Goal: Information Seeking & Learning: Learn about a topic

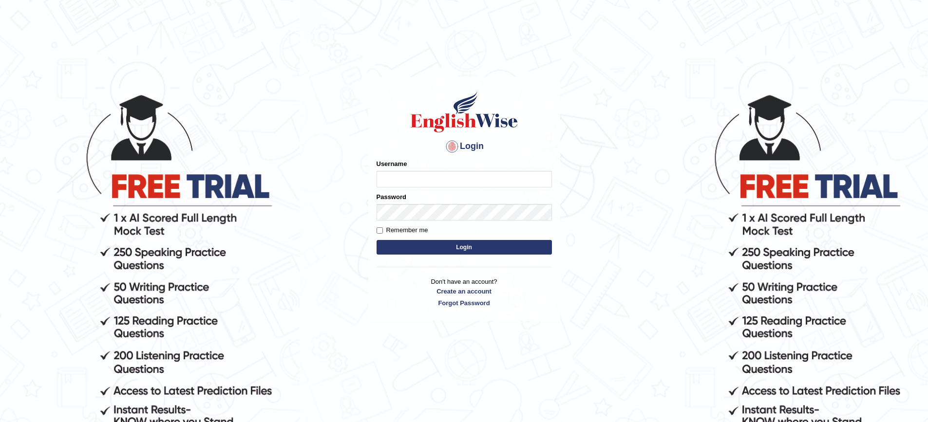
type input "SophiyaM"
drag, startPoint x: 474, startPoint y: 182, endPoint x: 160, endPoint y: 239, distance: 319.4
click at [160, 239] on body "Login Please fix the following errors: Username SophiyaM Password Remember me L…" at bounding box center [464, 257] width 928 height 422
type input "SophiyaM"
click at [95, 172] on body "Login Please fix the following errors: Username SophiyaM Password Remember me L…" at bounding box center [464, 257] width 928 height 422
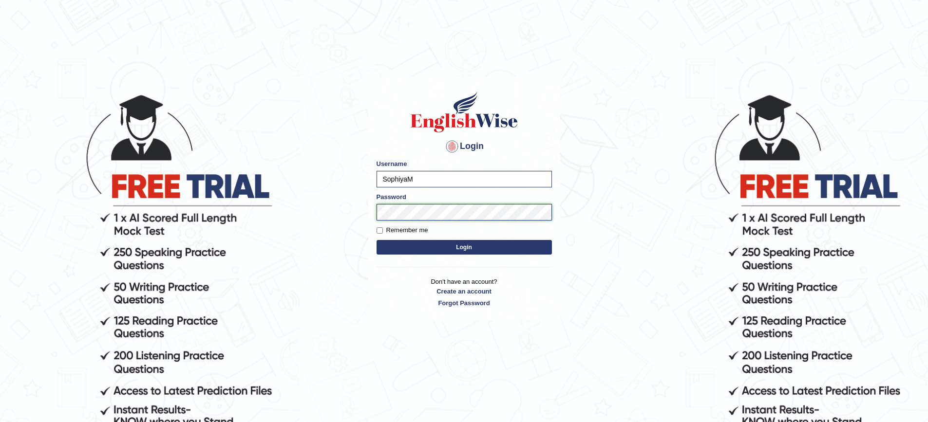
click at [20, 212] on body "Login Please fix the following errors: Username SophiyaM Password Remember me L…" at bounding box center [464, 257] width 928 height 422
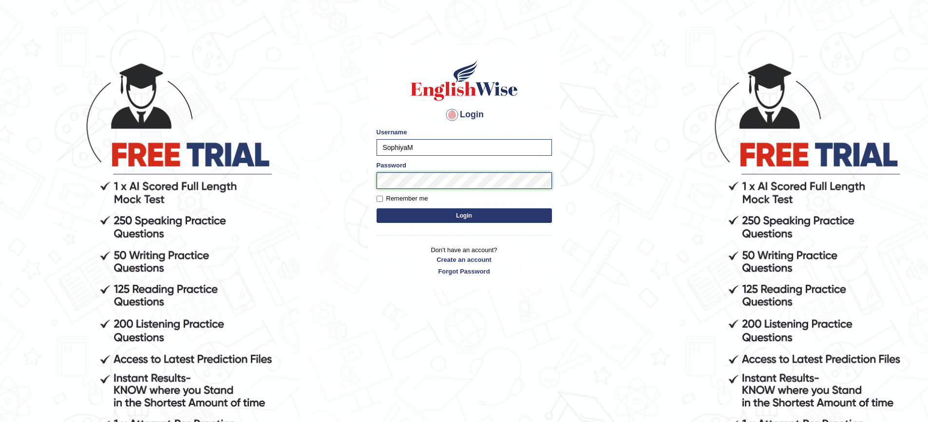
scroll to position [49, 0]
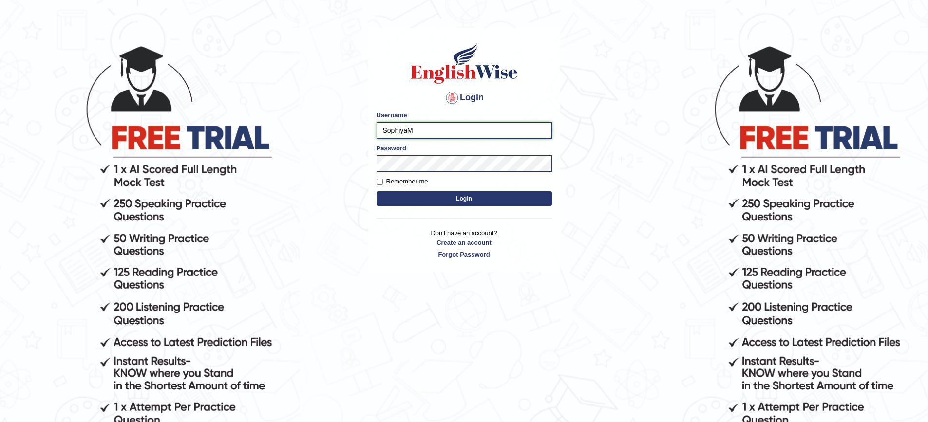
click at [455, 125] on input "SophiyaM" at bounding box center [463, 130] width 175 height 17
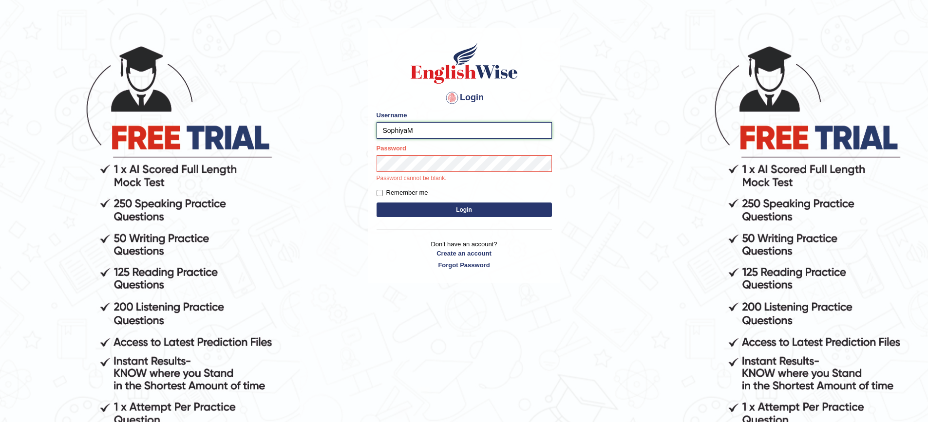
drag, startPoint x: 415, startPoint y: 125, endPoint x: 359, endPoint y: 138, distance: 57.1
click at [359, 138] on body "Login Please fix the following errors: Username SophiyaM Password Password cann…" at bounding box center [464, 209] width 928 height 422
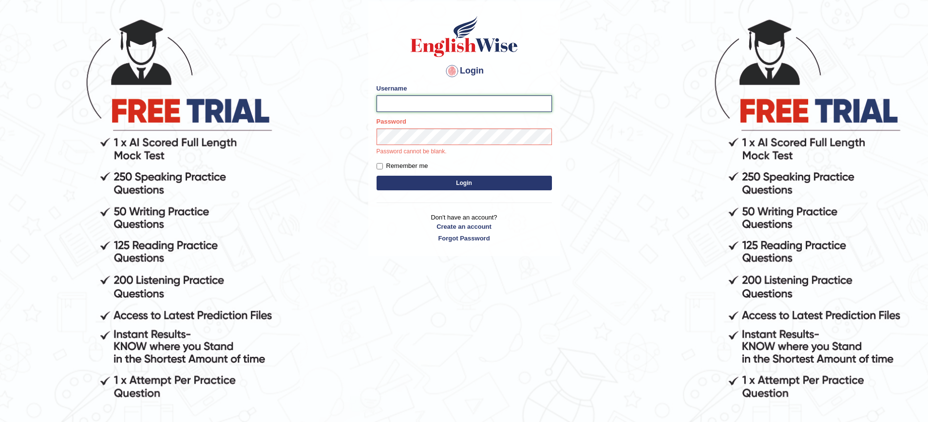
scroll to position [99, 0]
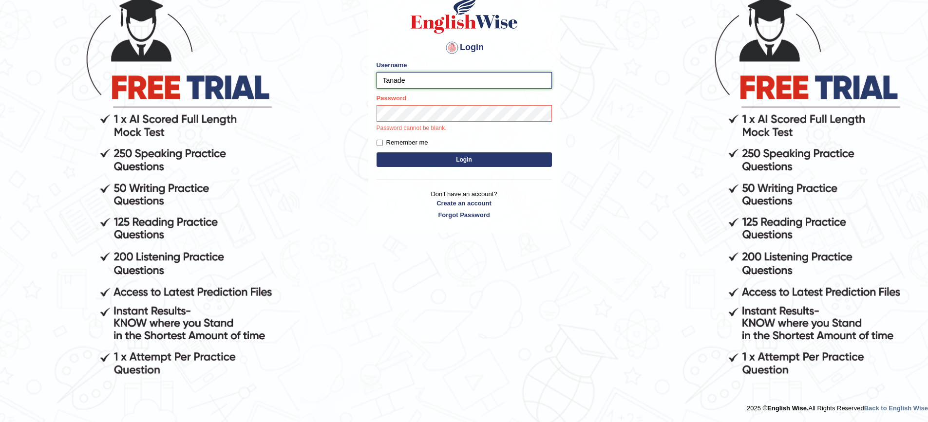
type input "Tanade"
click at [389, 158] on button "Login" at bounding box center [463, 159] width 175 height 15
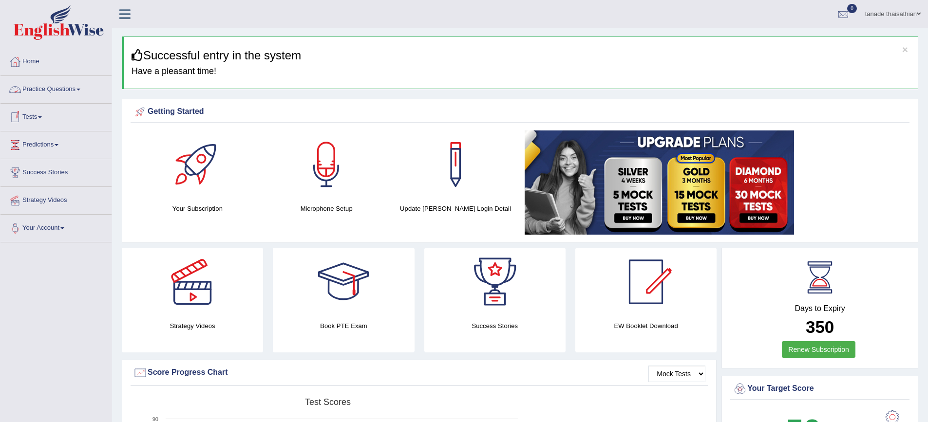
click at [66, 91] on link "Practice Questions" at bounding box center [55, 88] width 111 height 24
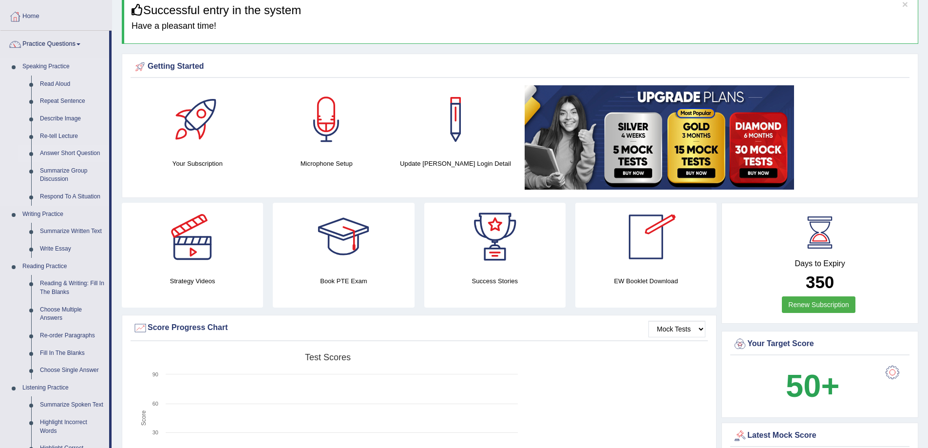
scroll to position [49, 0]
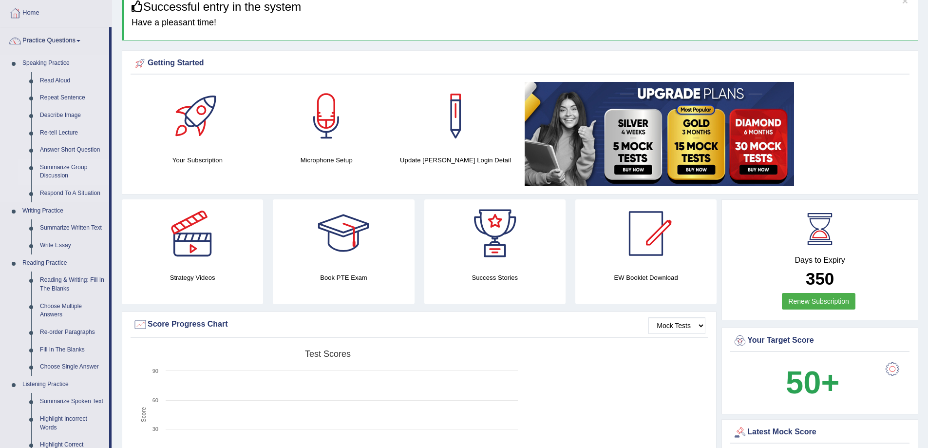
click at [77, 167] on link "Summarize Group Discussion" at bounding box center [73, 172] width 74 height 26
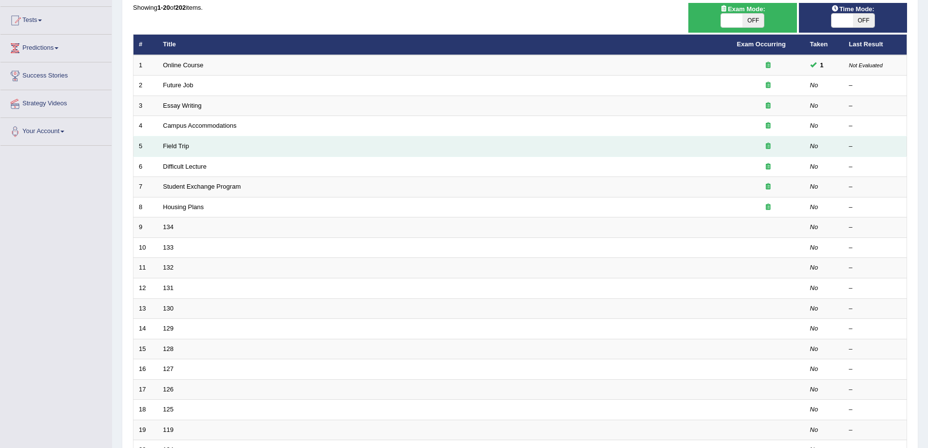
scroll to position [97, 0]
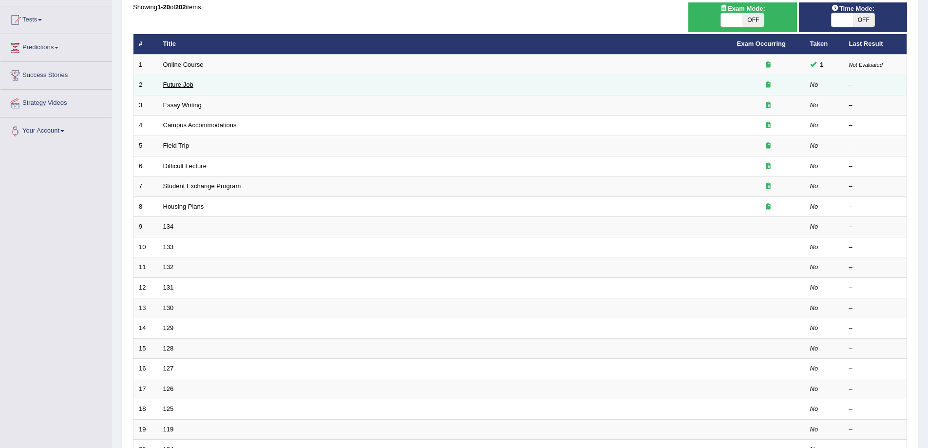
click at [181, 83] on link "Future Job" at bounding box center [178, 84] width 30 height 7
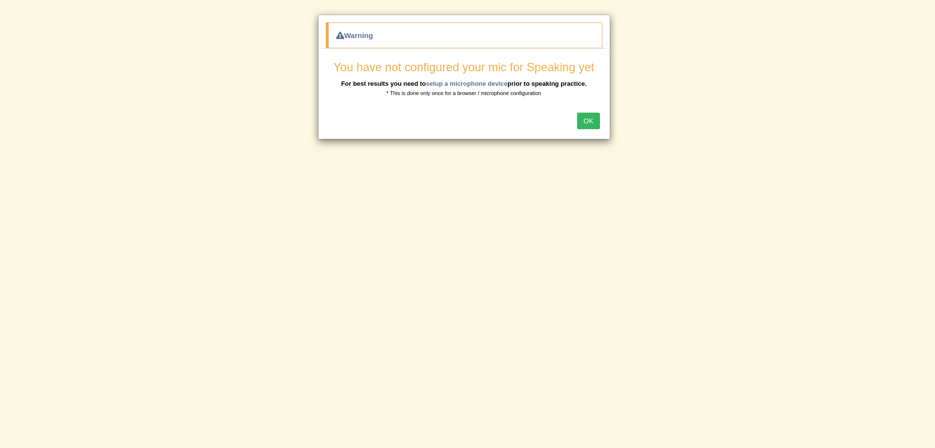
click at [585, 122] on button "OK" at bounding box center [588, 121] width 22 height 17
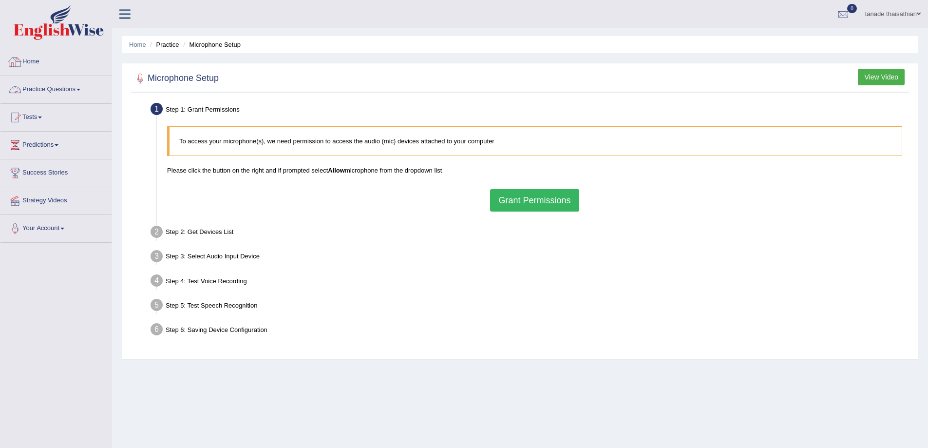
click at [57, 92] on link "Practice Questions" at bounding box center [55, 88] width 111 height 24
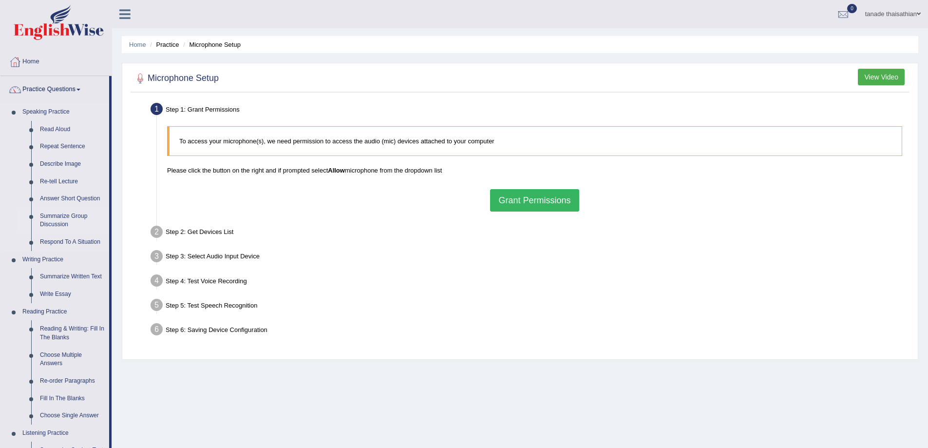
click at [60, 213] on link "Summarize Group Discussion" at bounding box center [73, 220] width 74 height 26
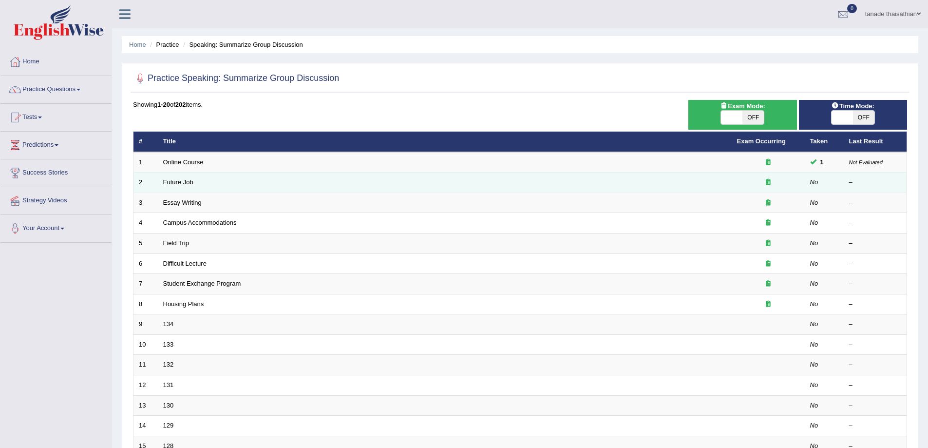
click at [177, 182] on link "Future Job" at bounding box center [178, 181] width 30 height 7
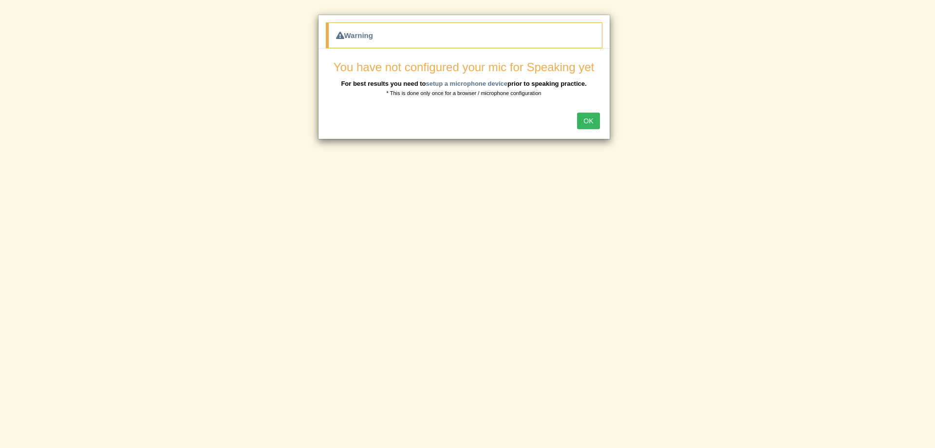
click at [149, 38] on div "Warning You have not configured your mic for Speaking yet For best results you …" at bounding box center [467, 224] width 935 height 448
click at [718, 73] on div "Warning You have not configured your mic for Speaking yet For best results you …" at bounding box center [467, 224] width 935 height 448
click at [600, 123] on button "OK" at bounding box center [588, 121] width 22 height 17
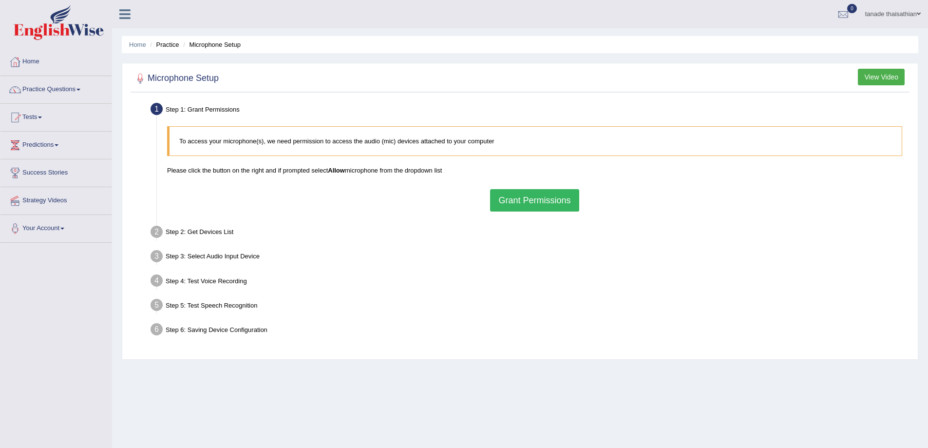
click at [538, 203] on button "Grant Permissions" at bounding box center [534, 200] width 89 height 22
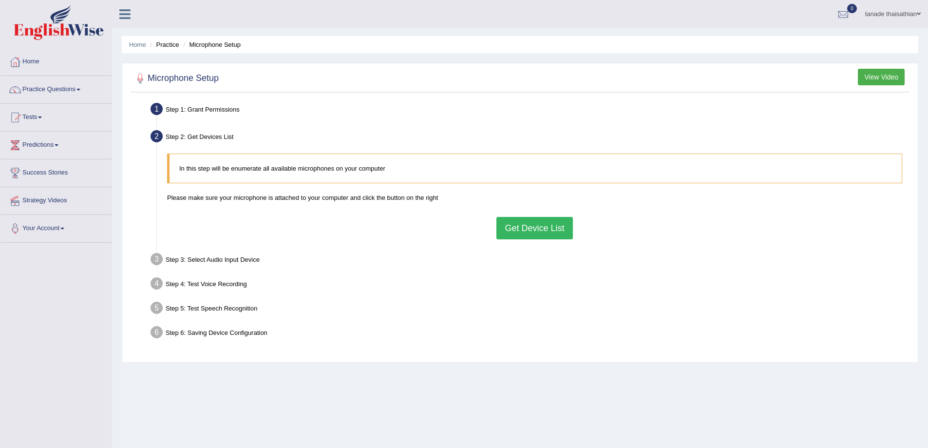
click at [537, 229] on button "Get Device List" at bounding box center [534, 228] width 76 height 22
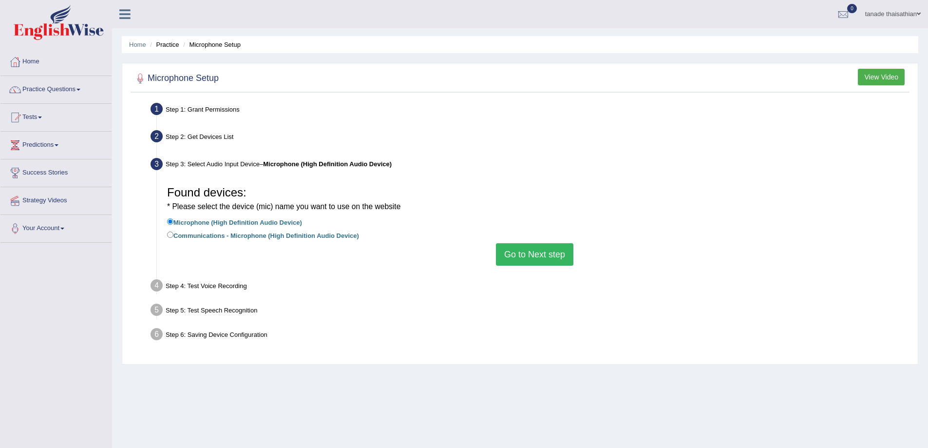
click at [541, 253] on button "Go to Next step" at bounding box center [534, 254] width 77 height 22
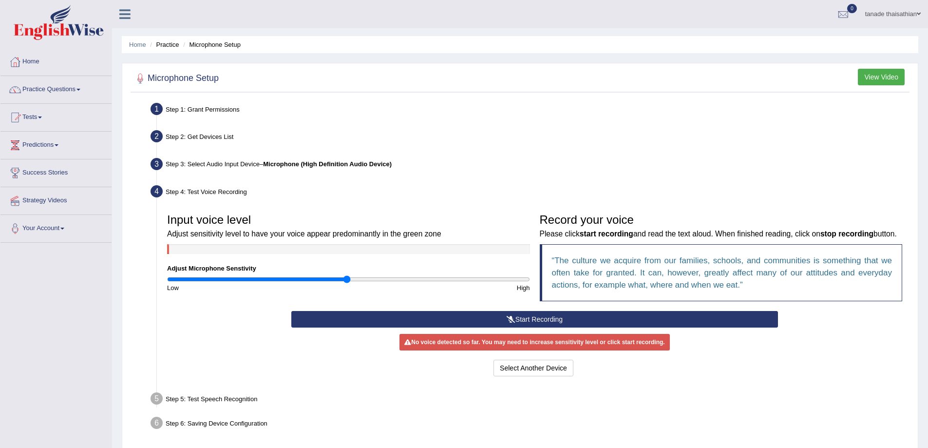
click at [515, 327] on button "Start Recording" at bounding box center [534, 319] width 487 height 17
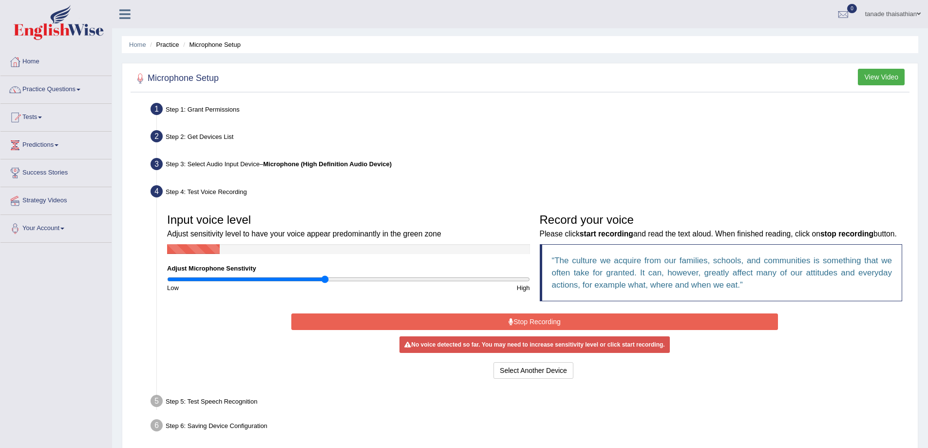
click at [325, 280] on input "range" at bounding box center [348, 279] width 363 height 8
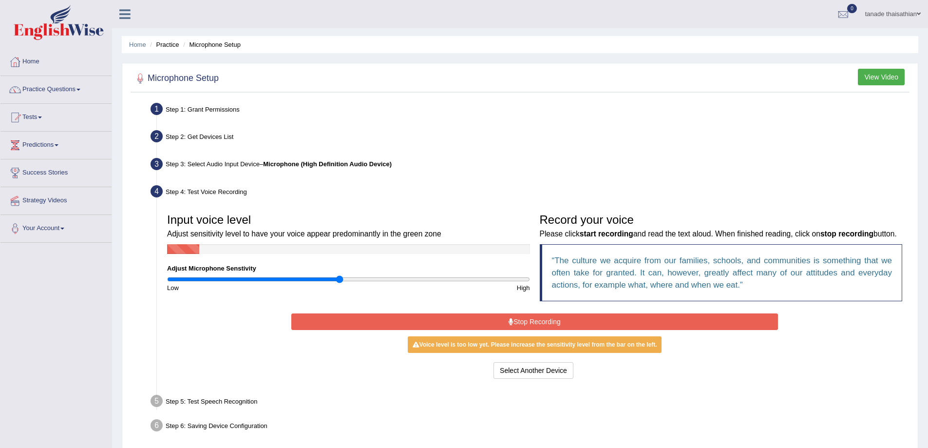
click at [341, 280] on input "range" at bounding box center [348, 279] width 363 height 8
type input "1.1"
click at [363, 281] on input "range" at bounding box center [348, 279] width 363 height 8
click at [385, 283] on div "High" at bounding box center [441, 287] width 186 height 9
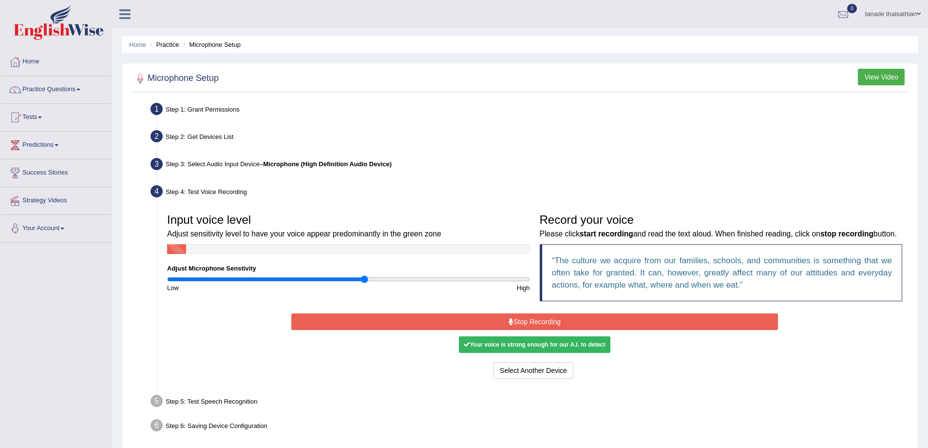
click at [558, 330] on button "Stop Recording" at bounding box center [534, 321] width 487 height 17
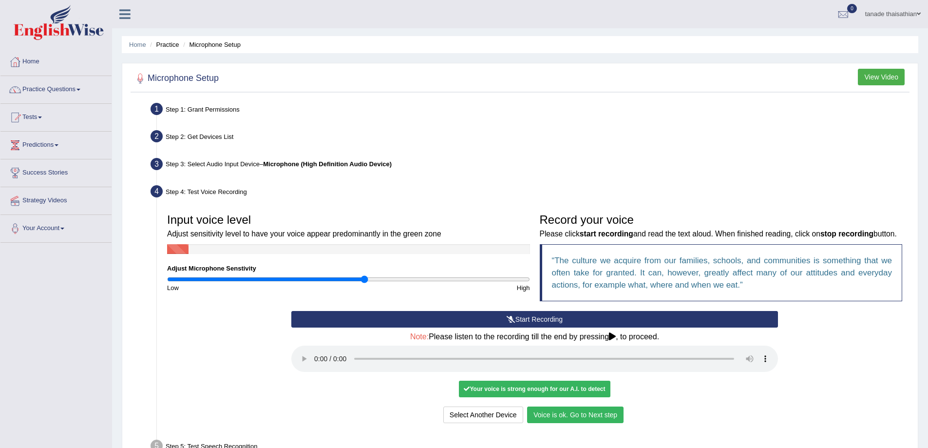
click at [569, 423] on button "Voice is ok. Go to Next step" at bounding box center [575, 414] width 96 height 17
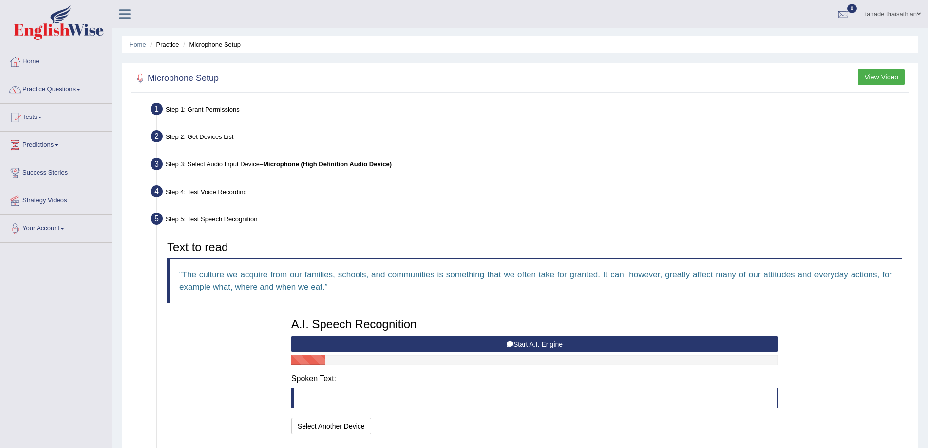
click at [464, 343] on button "Start A.I. Engine" at bounding box center [534, 344] width 487 height 17
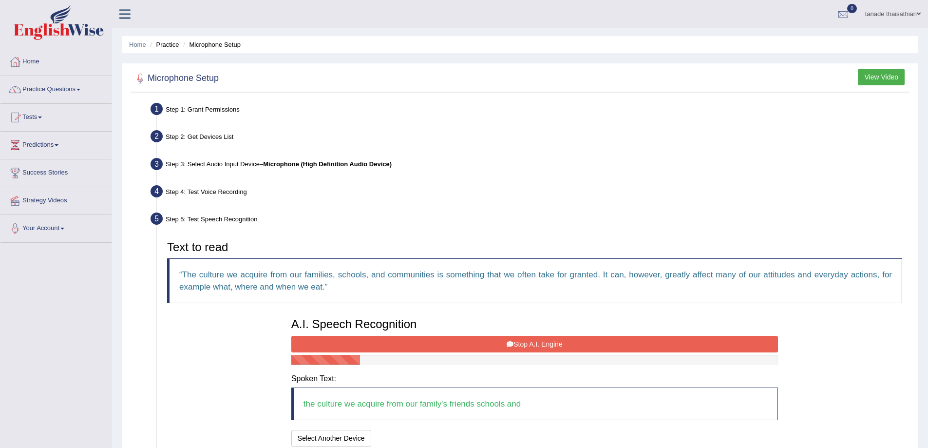
click at [464, 343] on button "Stop A.I. Engine" at bounding box center [534, 344] width 487 height 17
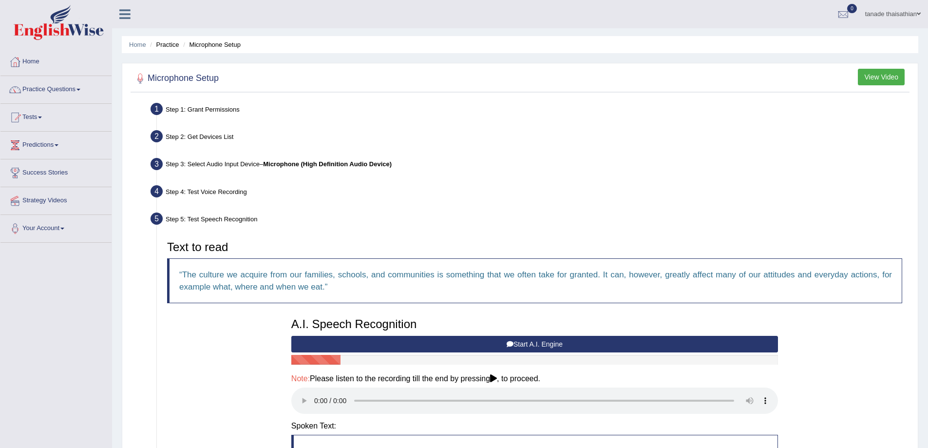
scroll to position [131, 0]
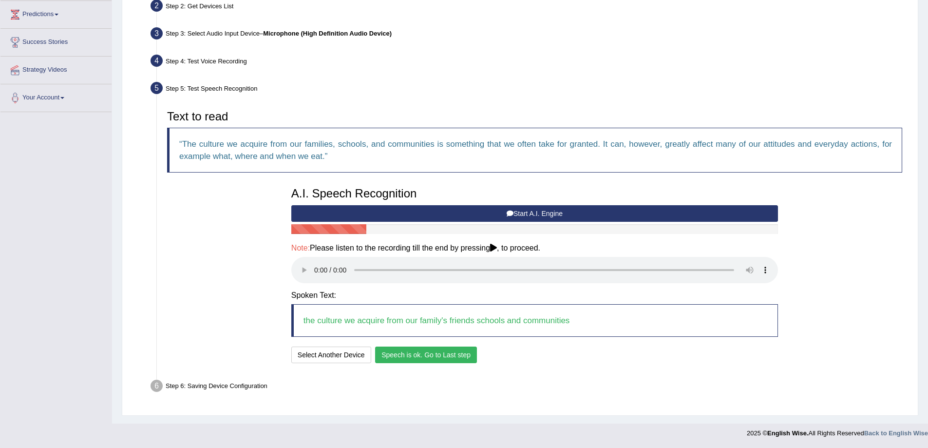
click at [432, 355] on button "Speech is ok. Go to Last step" at bounding box center [426, 354] width 102 height 17
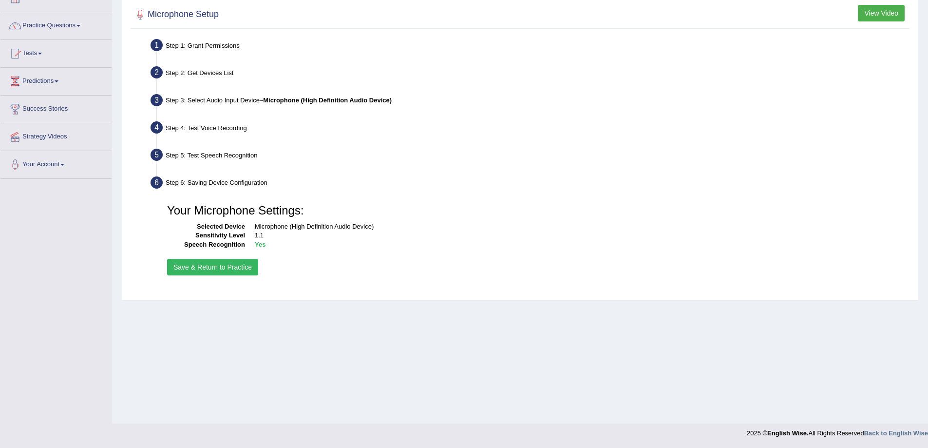
click at [214, 269] on button "Save & Return to Practice" at bounding box center [212, 267] width 91 height 17
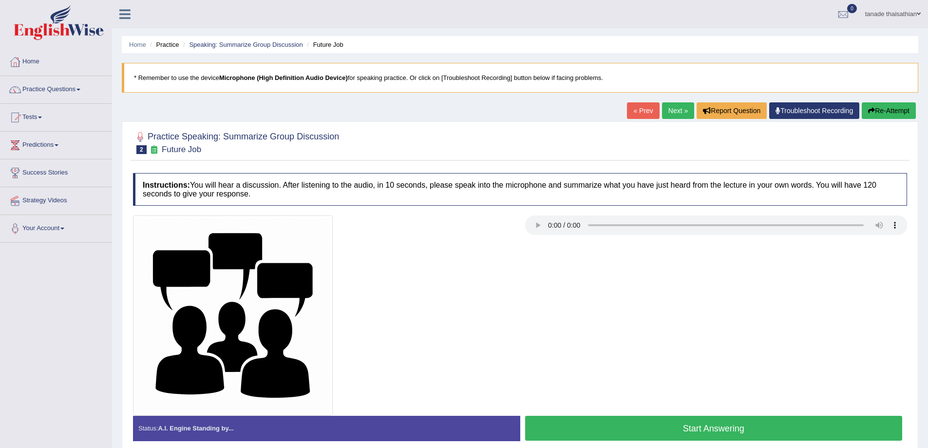
click at [649, 277] on div at bounding box center [520, 315] width 784 height 200
click at [661, 330] on div at bounding box center [520, 315] width 784 height 200
click at [730, 433] on button "Start Answering" at bounding box center [713, 427] width 377 height 25
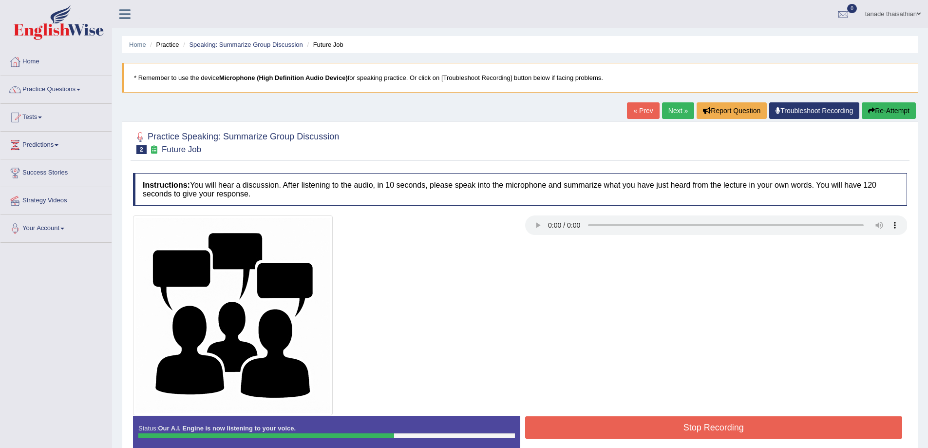
click at [810, 426] on button "Stop Recording" at bounding box center [713, 427] width 377 height 22
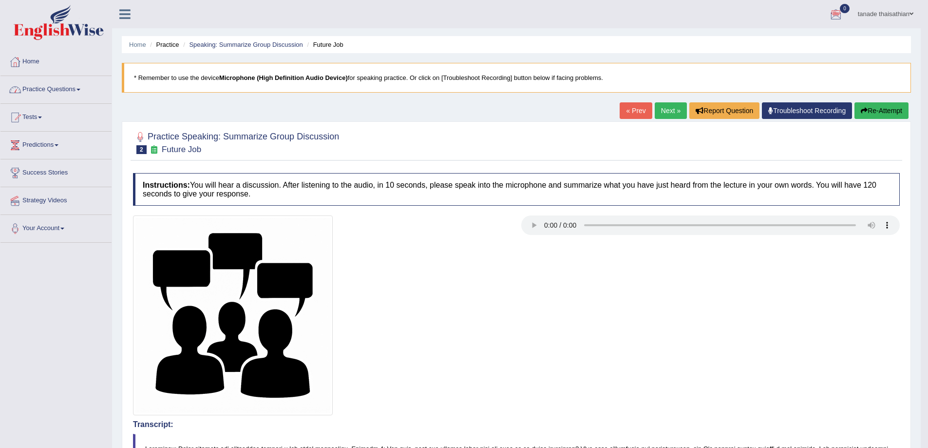
click at [873, 115] on button "Re-Attempt" at bounding box center [881, 110] width 54 height 17
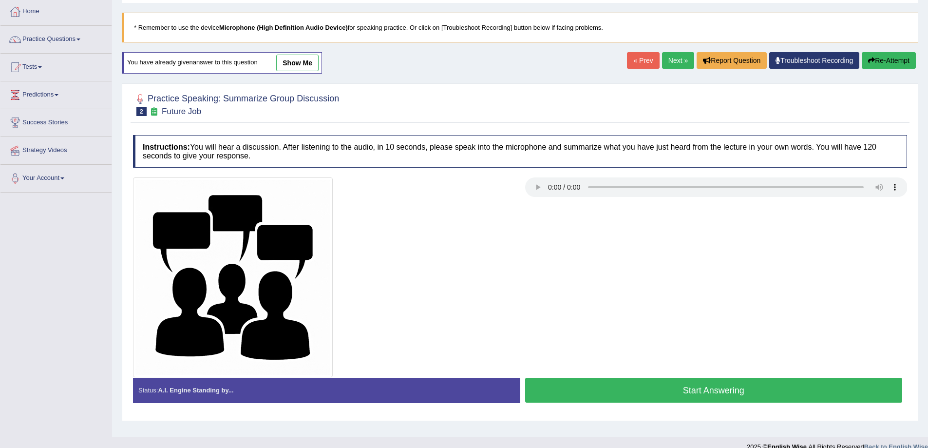
scroll to position [64, 0]
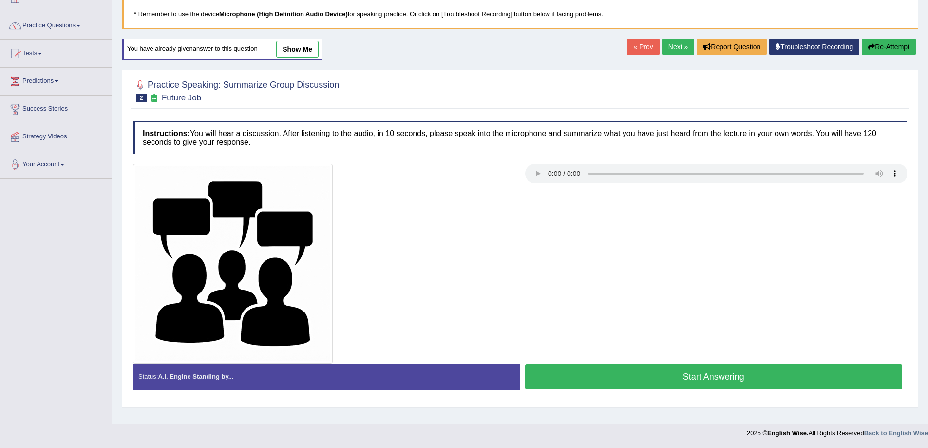
click at [747, 381] on button "Start Answering" at bounding box center [713, 376] width 377 height 25
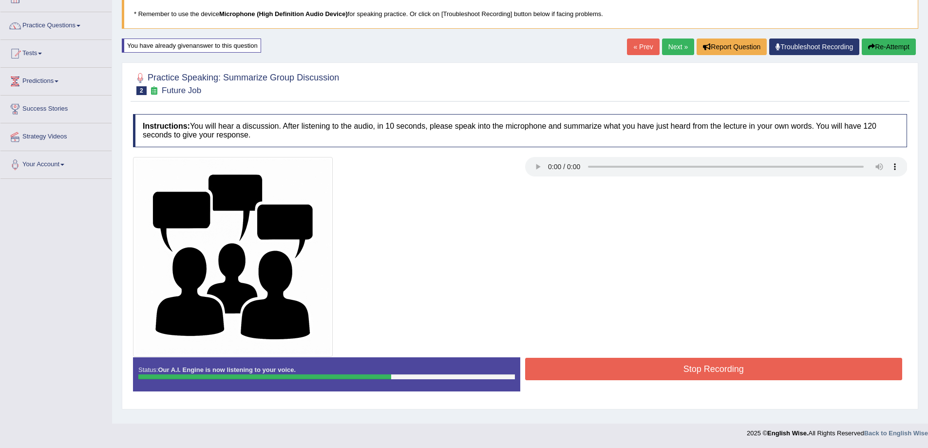
click at [764, 368] on button "Stop Recording" at bounding box center [713, 369] width 377 height 22
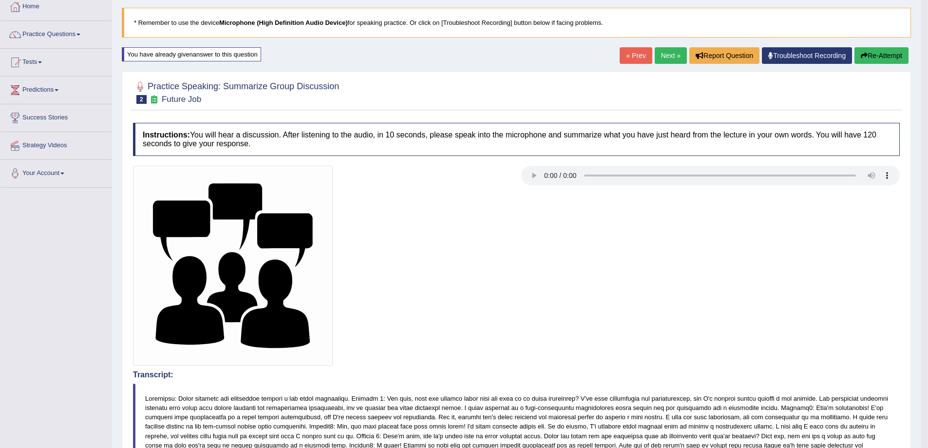
scroll to position [0, 0]
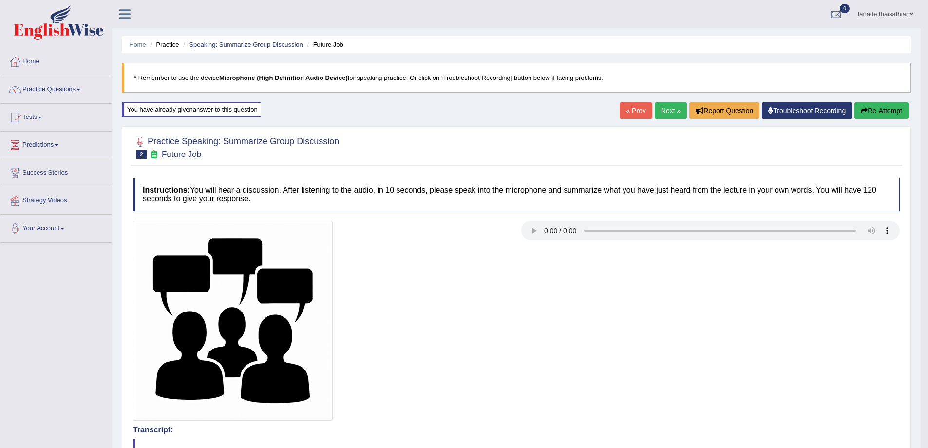
click at [896, 112] on button "Re-Attempt" at bounding box center [881, 110] width 54 height 17
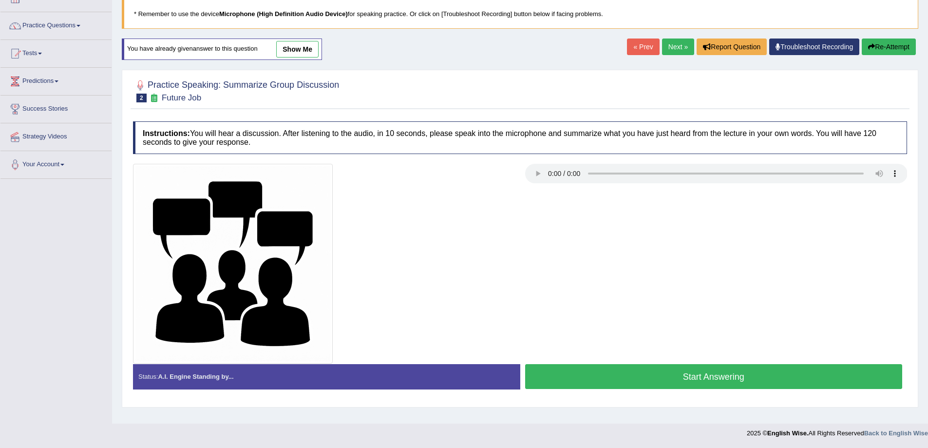
click at [785, 376] on button "Start Answering" at bounding box center [713, 376] width 377 height 25
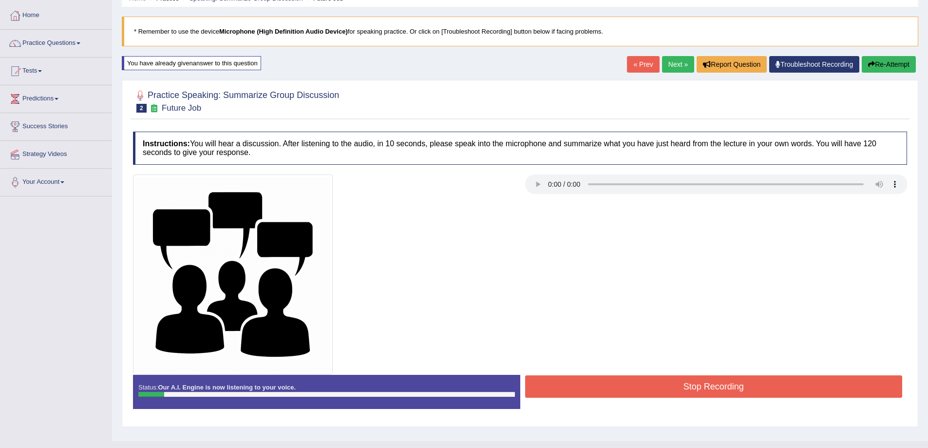
scroll to position [15, 0]
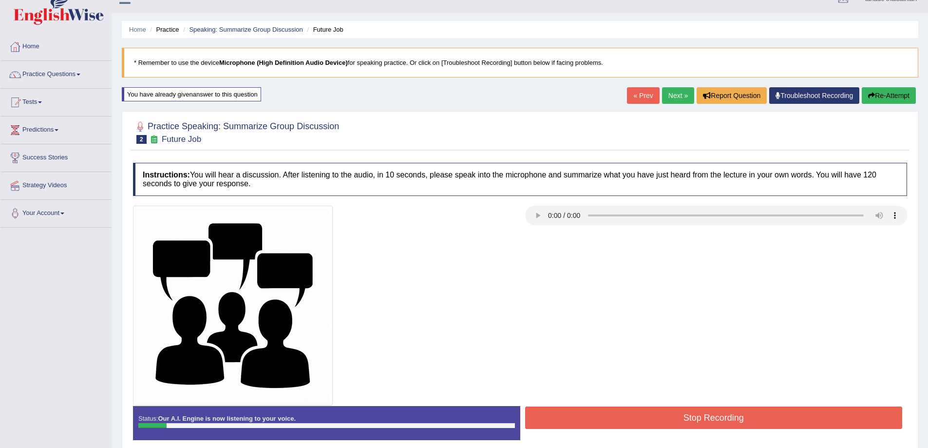
click at [791, 416] on button "Stop Recording" at bounding box center [713, 417] width 377 height 22
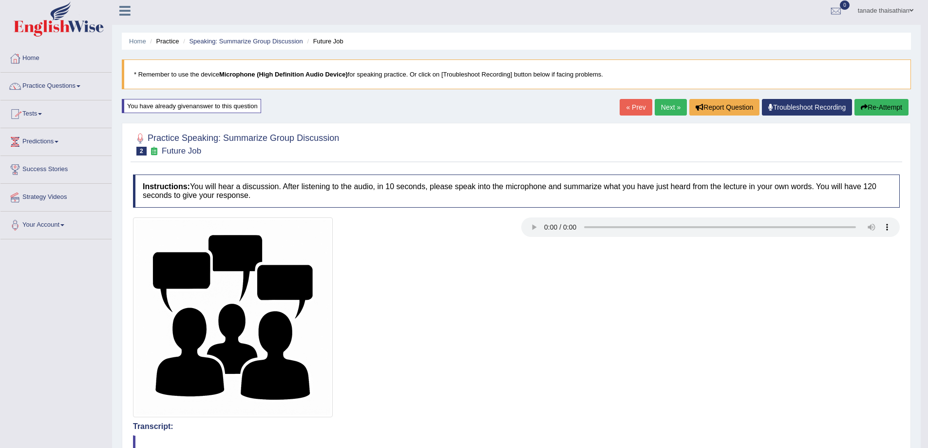
scroll to position [0, 0]
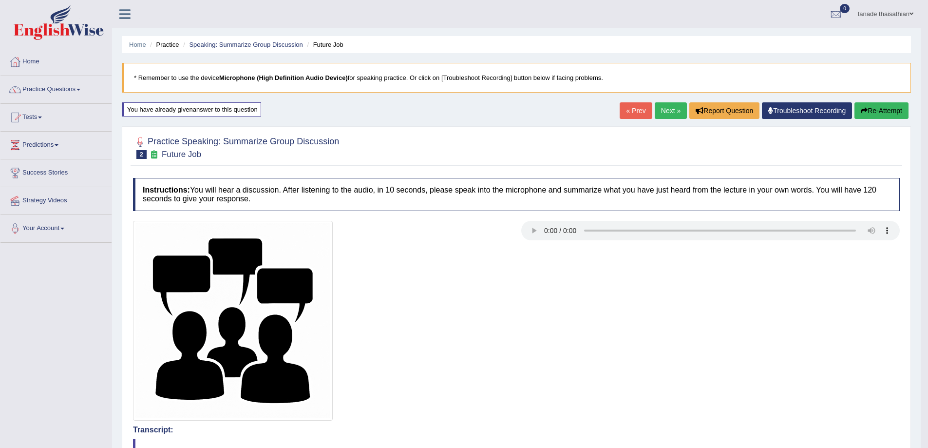
click at [877, 112] on button "Re-Attempt" at bounding box center [881, 110] width 54 height 17
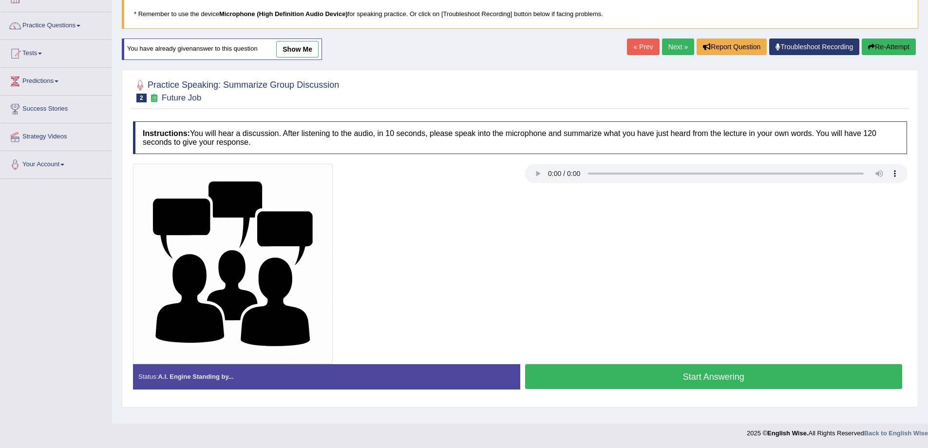
click at [754, 376] on button "Start Answering" at bounding box center [713, 376] width 377 height 25
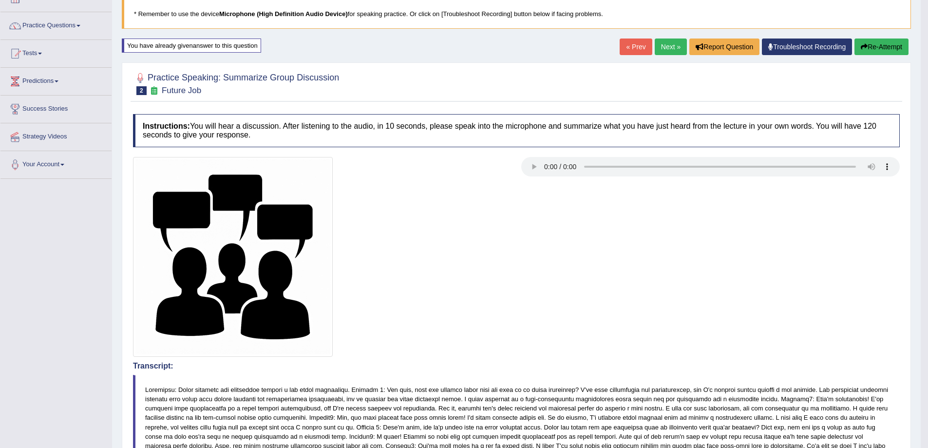
click at [788, 367] on h4 "Transcript:" at bounding box center [516, 365] width 767 height 9
click at [787, 367] on h4 "Transcript:" at bounding box center [516, 365] width 767 height 9
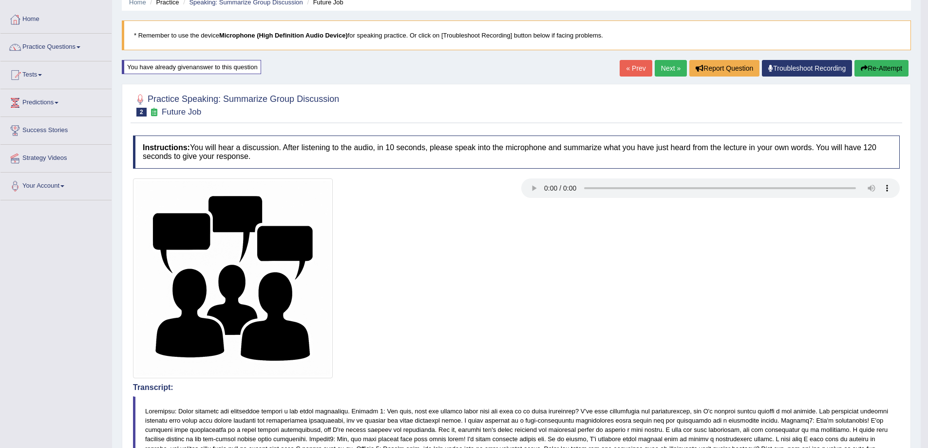
scroll to position [38, 0]
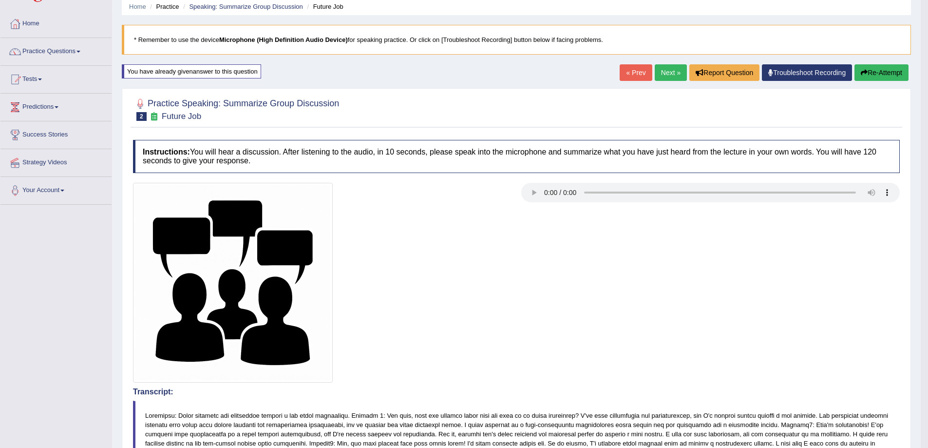
click at [878, 71] on button "Re-Attempt" at bounding box center [881, 72] width 54 height 17
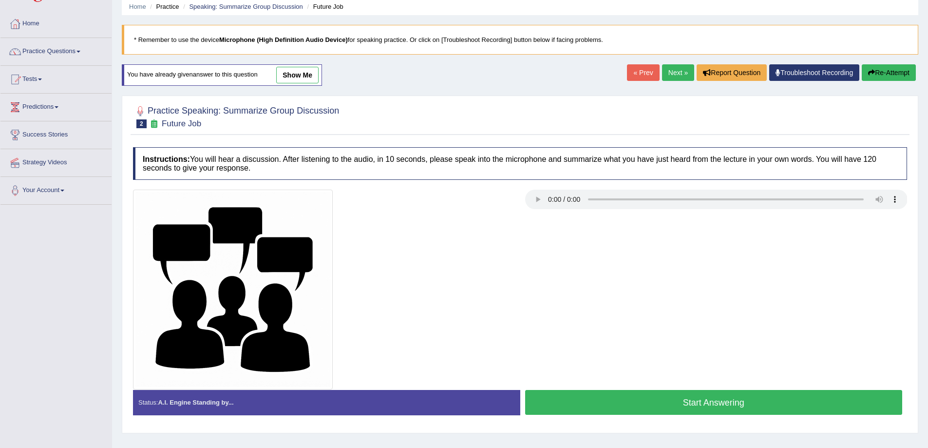
click at [772, 403] on button "Start Answering" at bounding box center [713, 402] width 377 height 25
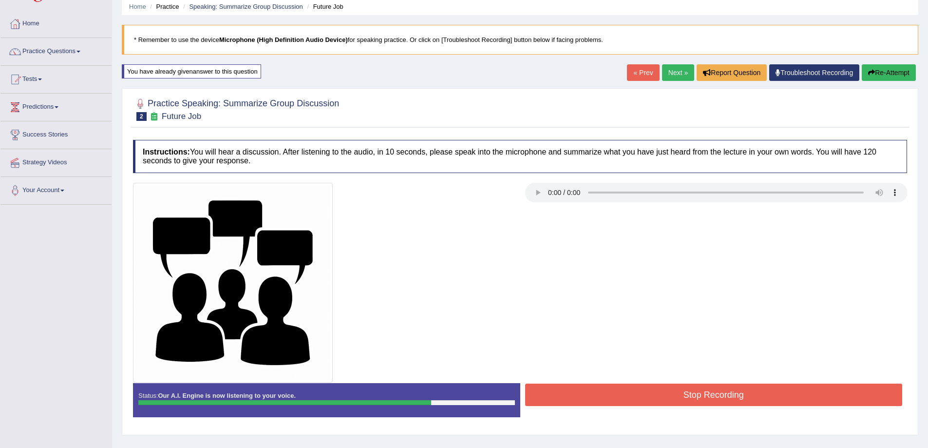
click at [722, 391] on button "Stop Recording" at bounding box center [713, 394] width 377 height 22
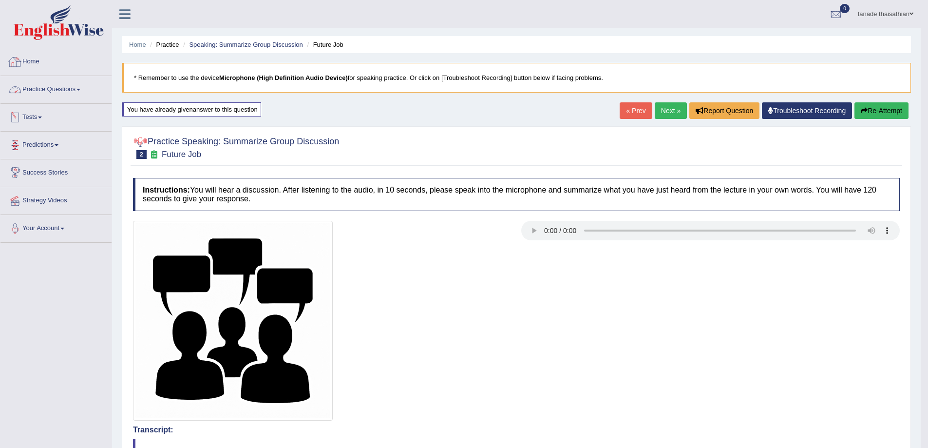
click at [52, 90] on link "Practice Questions" at bounding box center [55, 88] width 111 height 24
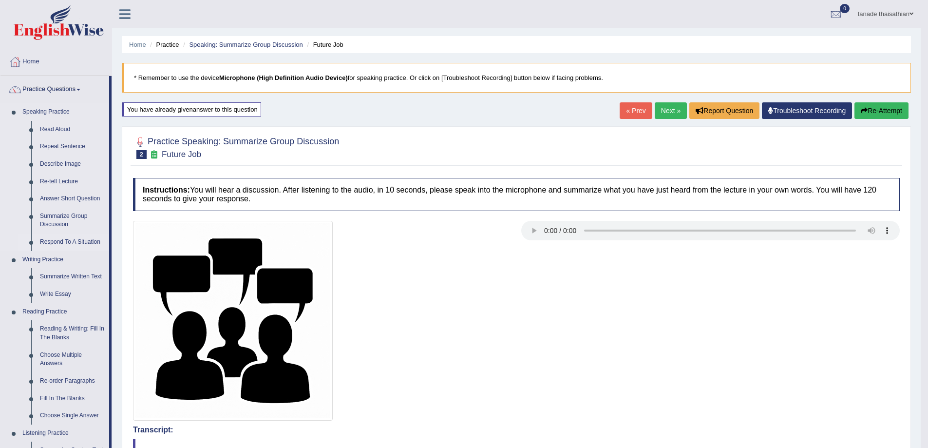
click at [76, 239] on link "Respond To A Situation" at bounding box center [73, 242] width 74 height 18
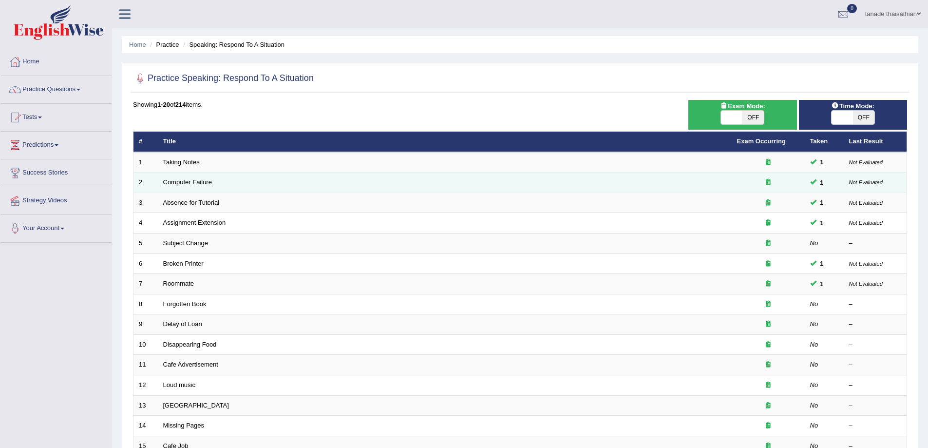
click at [192, 180] on link "Computer Failure" at bounding box center [187, 181] width 49 height 7
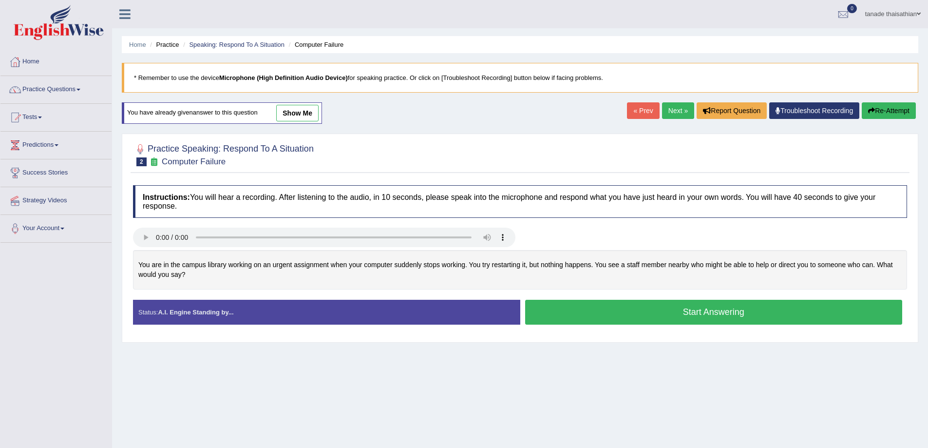
click at [295, 118] on link "show me" at bounding box center [297, 113] width 42 height 17
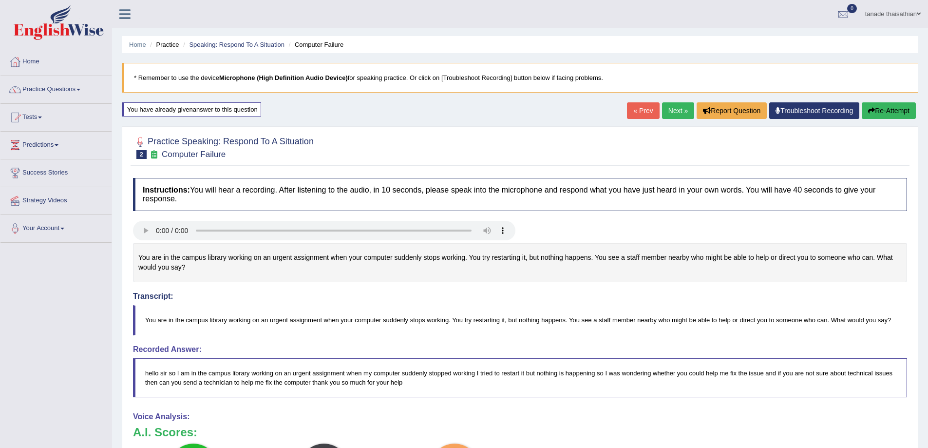
click at [682, 110] on link "Next »" at bounding box center [678, 110] width 32 height 17
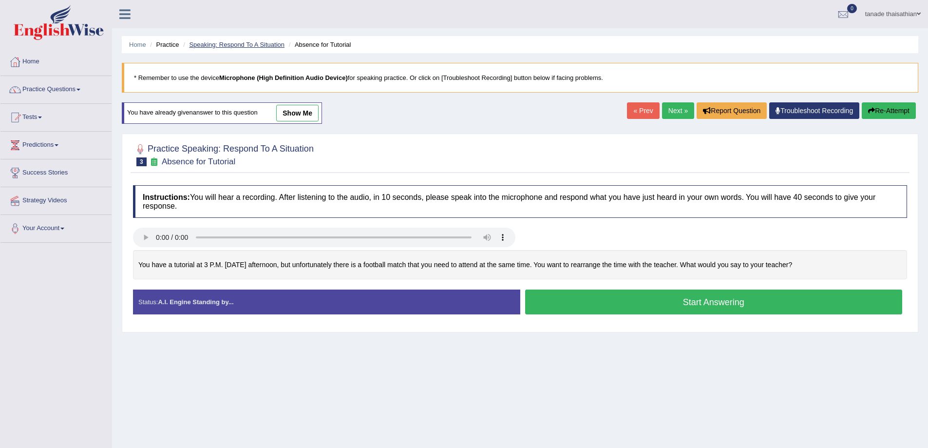
click at [256, 46] on link "Speaking: Respond To A Situation" at bounding box center [236, 44] width 95 height 7
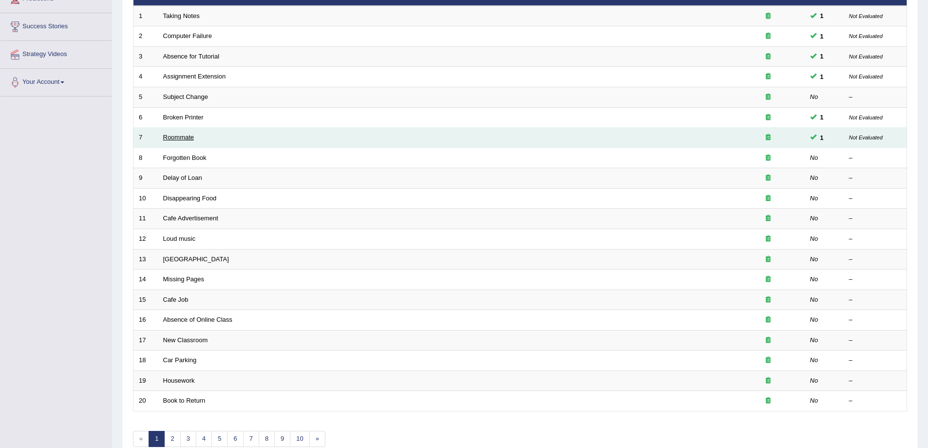
click at [183, 139] on link "Roommate" at bounding box center [178, 136] width 31 height 7
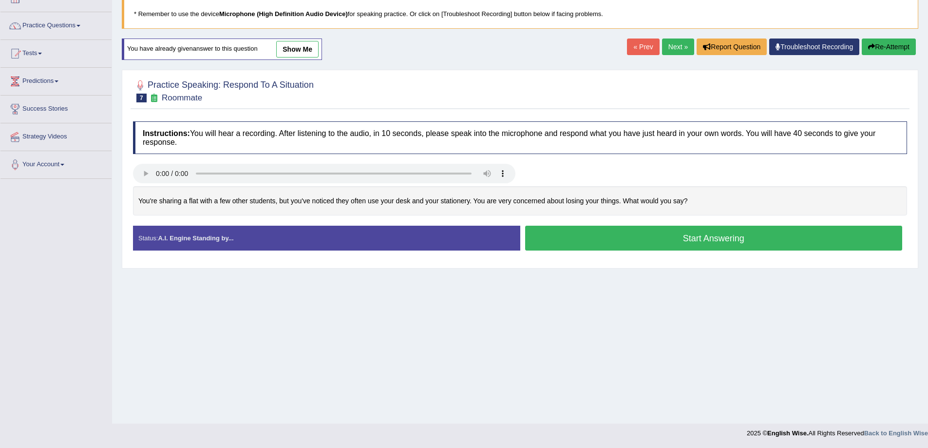
click at [672, 49] on link "Next »" at bounding box center [678, 46] width 32 height 17
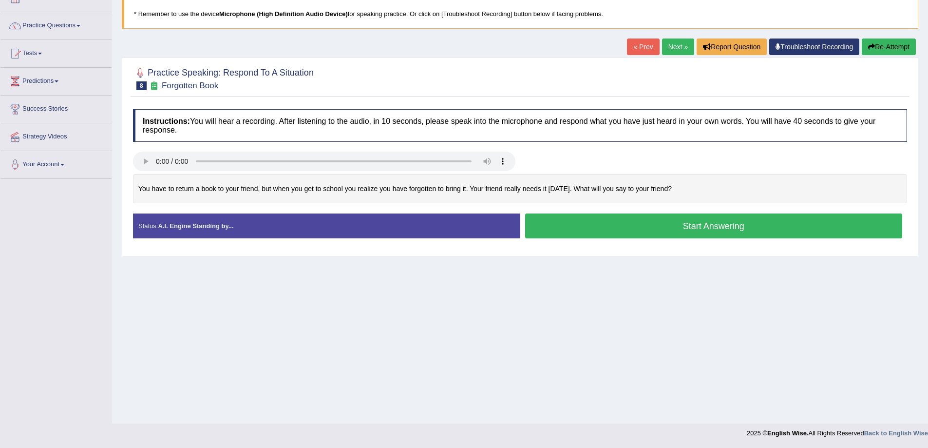
scroll to position [64, 0]
click at [726, 227] on button "Start Answering" at bounding box center [713, 225] width 377 height 25
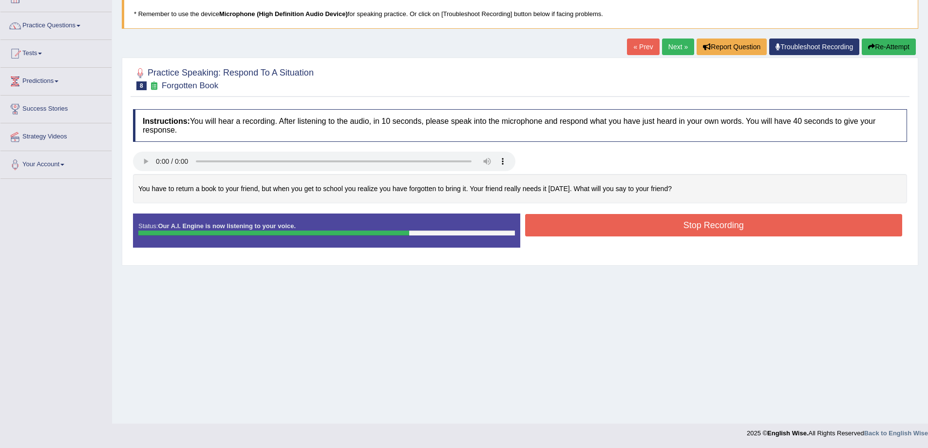
click at [715, 226] on button "Stop Recording" at bounding box center [713, 225] width 377 height 22
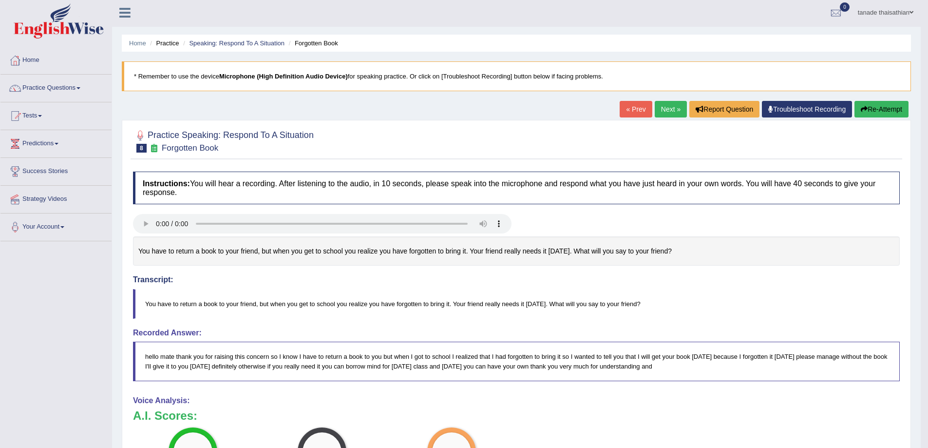
scroll to position [0, 0]
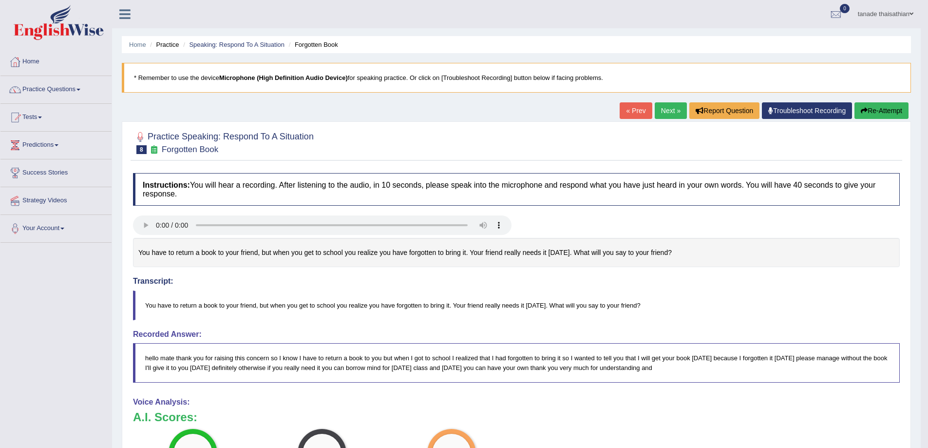
click at [672, 111] on link "Next »" at bounding box center [671, 110] width 32 height 17
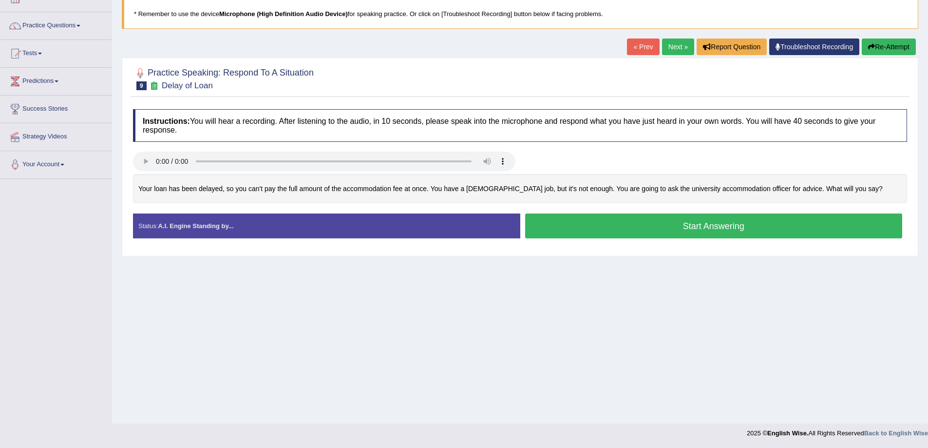
click at [704, 219] on button "Start Answering" at bounding box center [713, 225] width 377 height 25
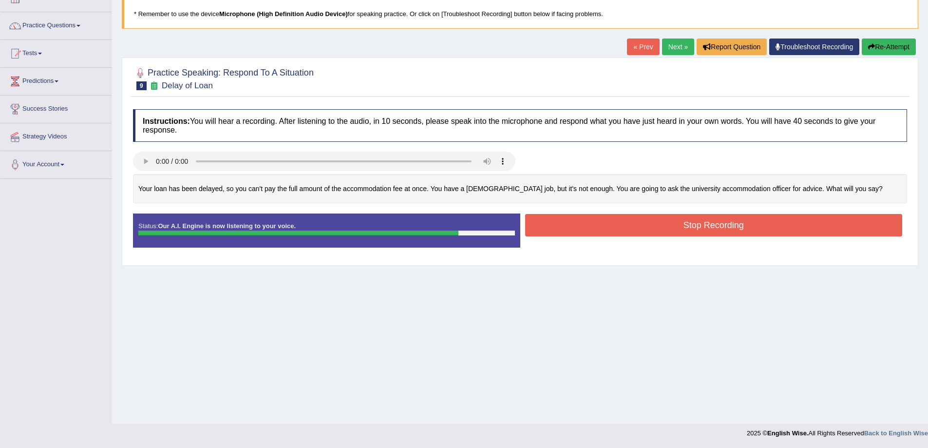
click at [696, 222] on button "Stop Recording" at bounding box center [713, 225] width 377 height 22
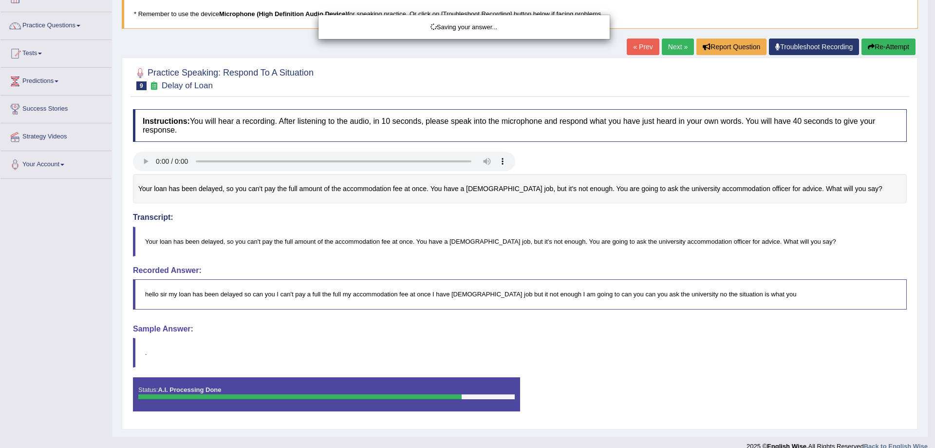
click at [881, 50] on div "Saving your answer..." at bounding box center [467, 224] width 935 height 448
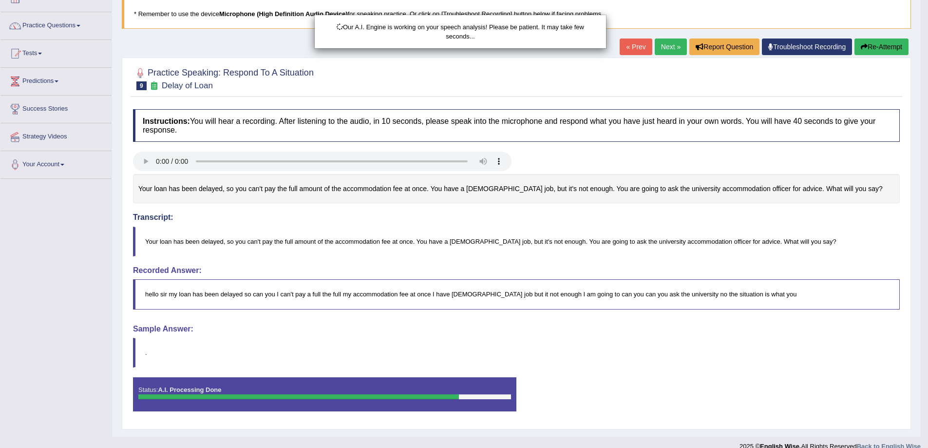
click at [887, 45] on div "Our A.I. Engine is working on your speech analysis! Please be patient. It may t…" at bounding box center [464, 224] width 928 height 448
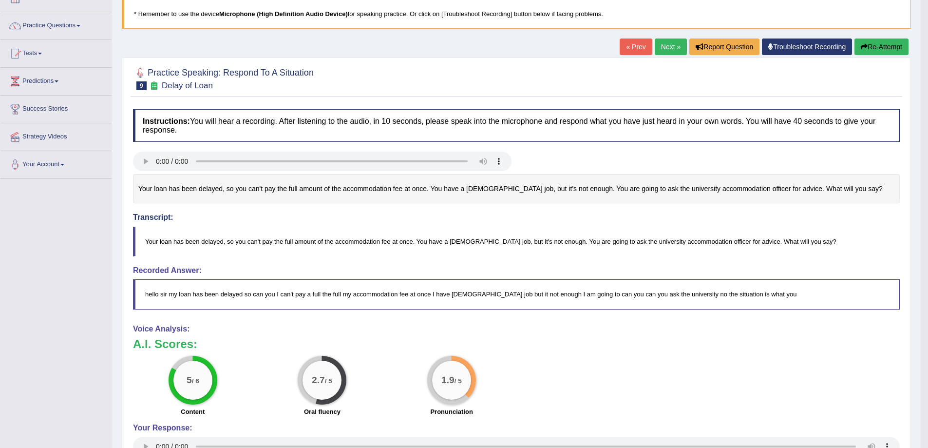
click at [875, 44] on button "Re-Attempt" at bounding box center [881, 46] width 54 height 17
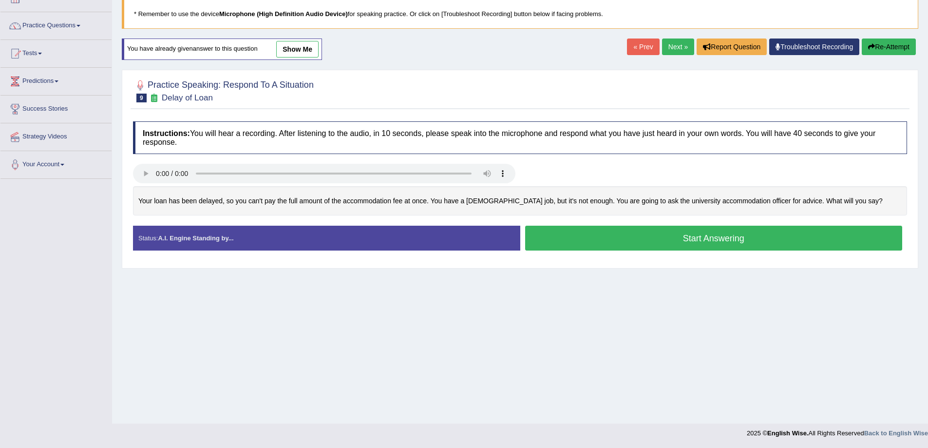
click at [722, 237] on button "Start Answering" at bounding box center [713, 238] width 377 height 25
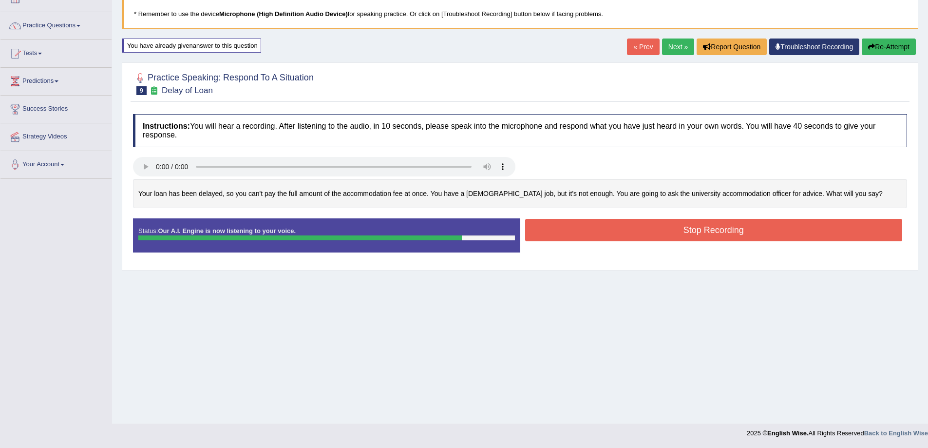
click at [796, 236] on button "Stop Recording" at bounding box center [713, 230] width 377 height 22
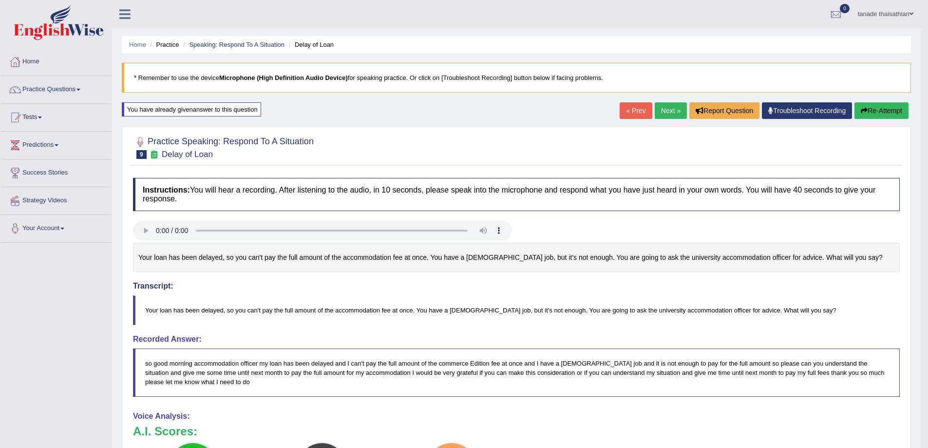
click at [659, 110] on link "Next »" at bounding box center [671, 110] width 32 height 17
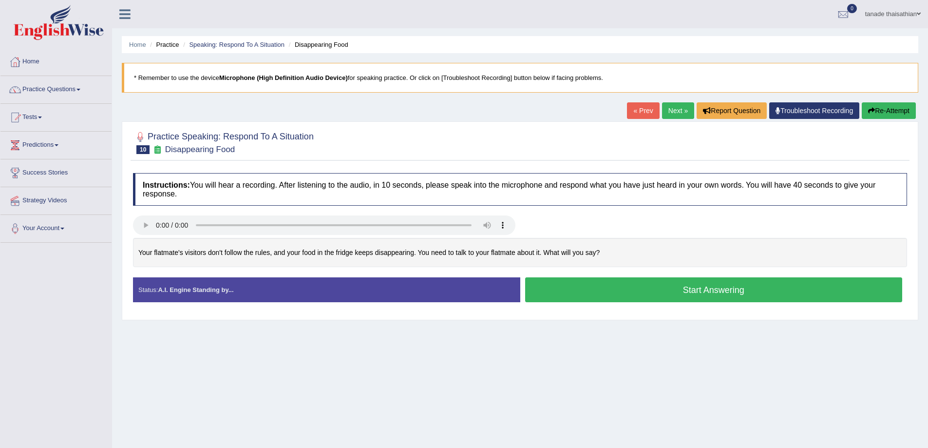
click at [633, 288] on button "Start Answering" at bounding box center [713, 289] width 377 height 25
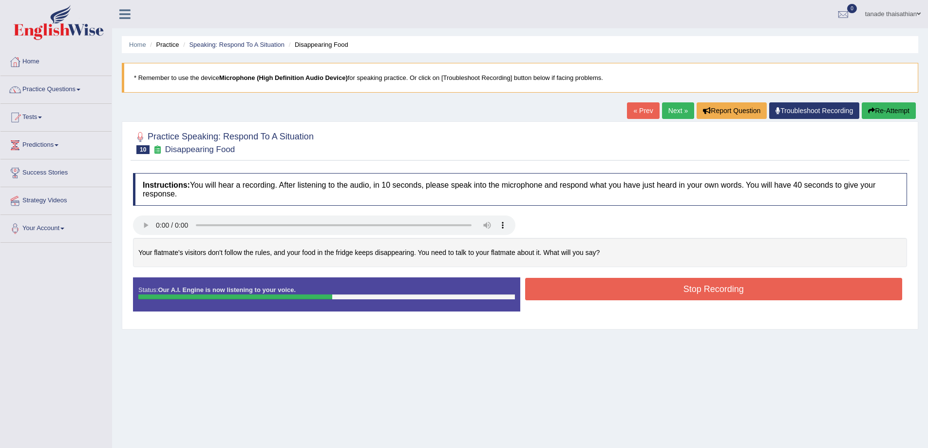
click at [684, 314] on div "Status: Our A.I. Engine is now listening to your voice. Start Answering Stop Re…" at bounding box center [520, 299] width 774 height 44
click at [684, 295] on button "Stop Recording" at bounding box center [713, 289] width 377 height 22
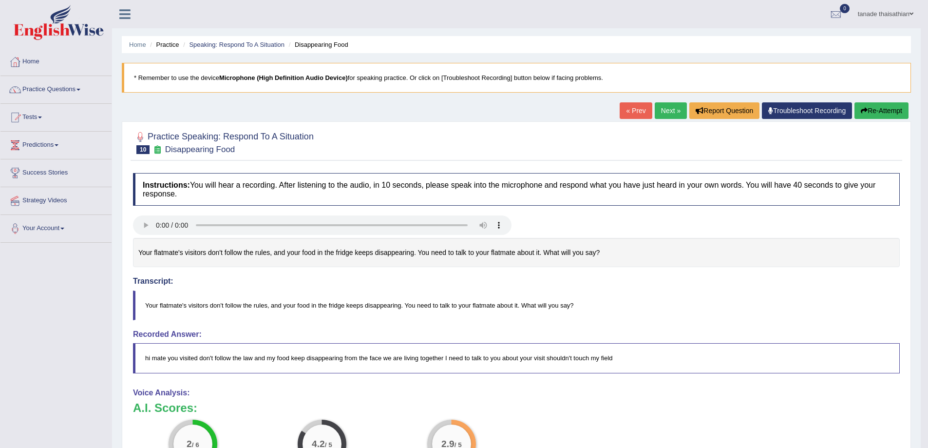
click at [882, 111] on button "Re-Attempt" at bounding box center [881, 110] width 54 height 17
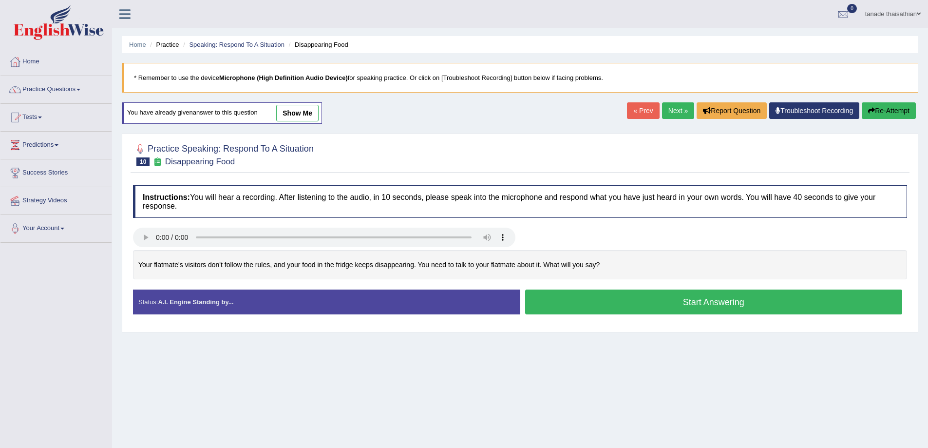
click at [667, 299] on button "Start Answering" at bounding box center [713, 301] width 377 height 25
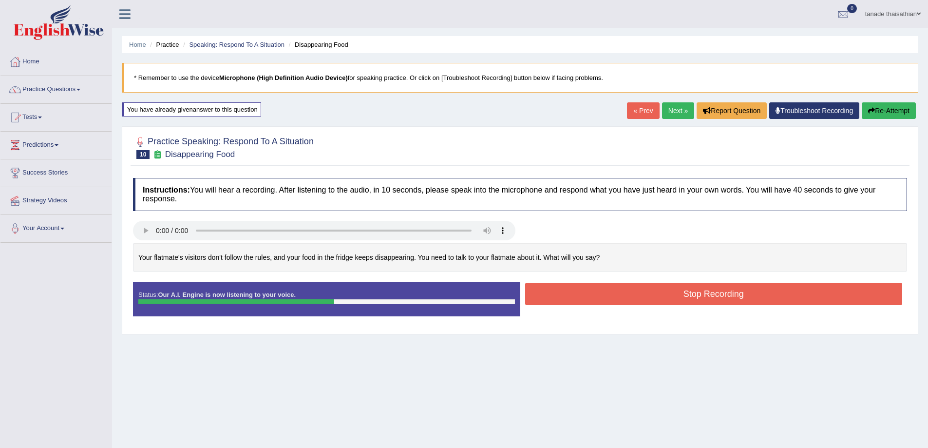
click at [647, 294] on button "Stop Recording" at bounding box center [713, 293] width 377 height 22
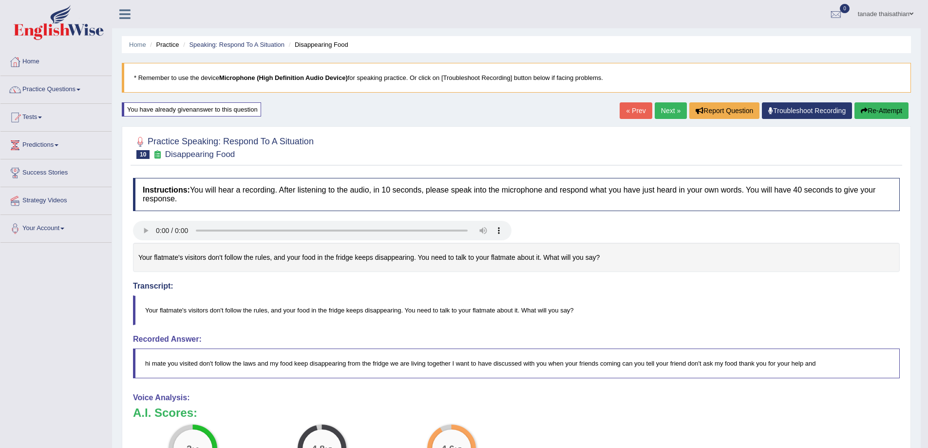
click at [863, 107] on button "Re-Attempt" at bounding box center [881, 110] width 54 height 17
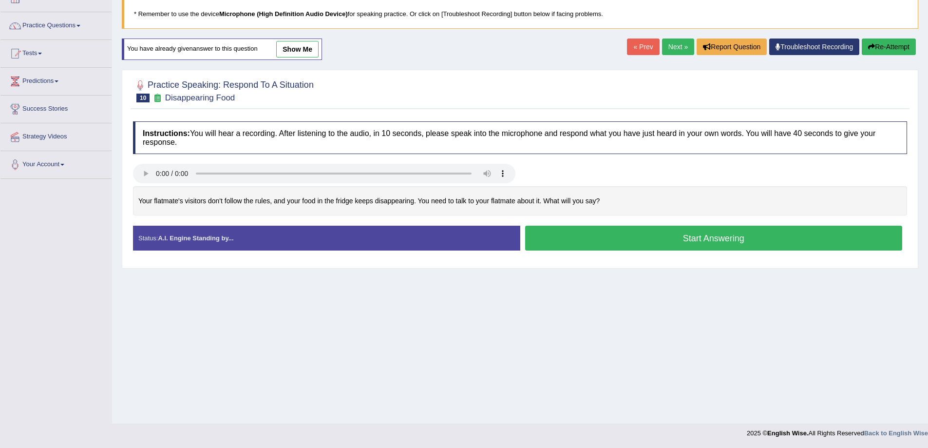
click at [647, 242] on button "Start Answering" at bounding box center [713, 238] width 377 height 25
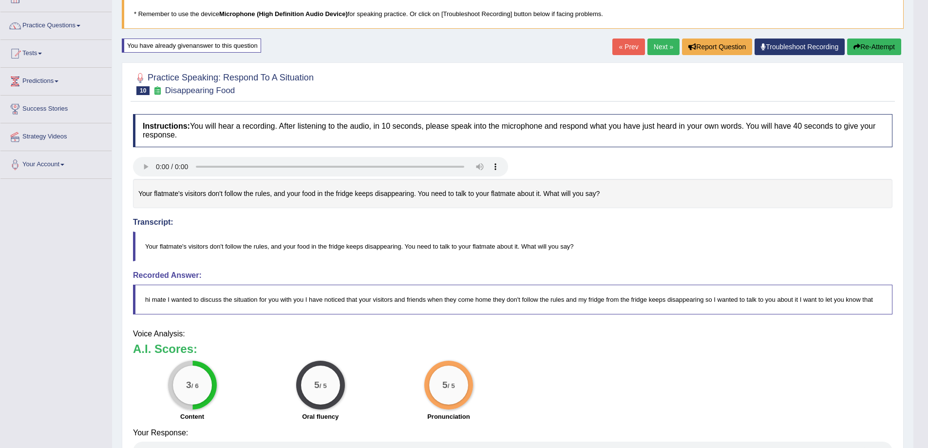
click at [893, 47] on button "Re-Attempt" at bounding box center [874, 46] width 54 height 17
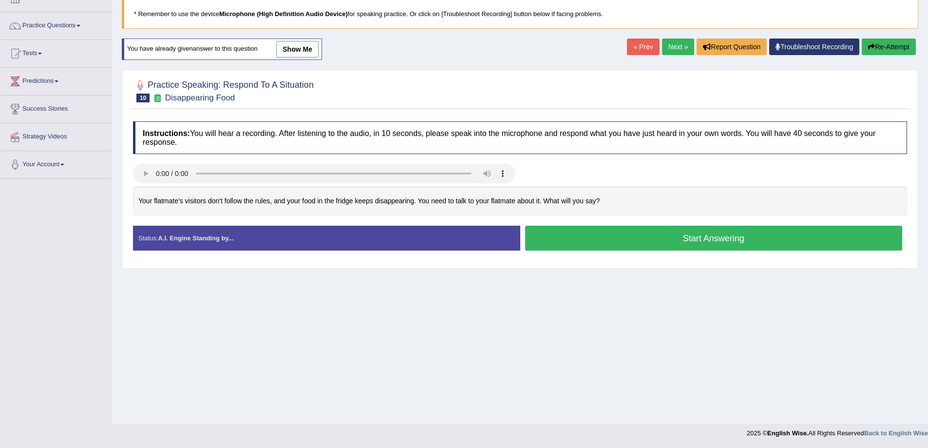
click at [638, 241] on button "Start Answering" at bounding box center [713, 238] width 377 height 25
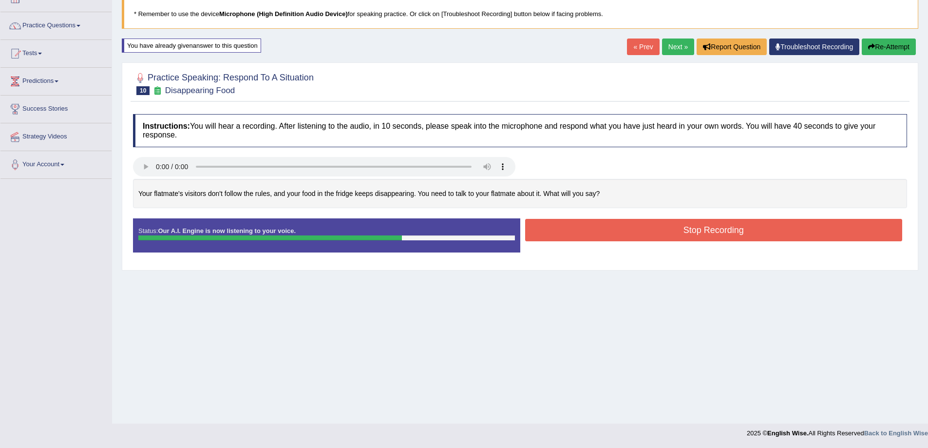
click at [657, 232] on button "Stop Recording" at bounding box center [713, 230] width 377 height 22
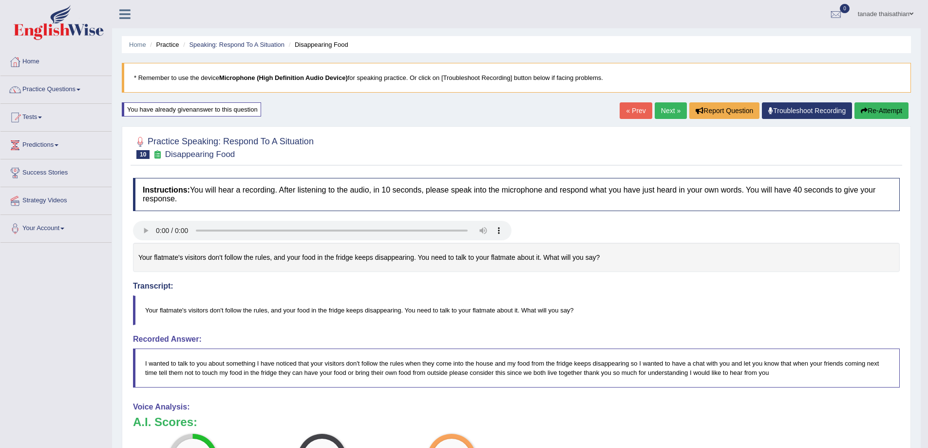
click at [878, 105] on button "Re-Attempt" at bounding box center [881, 110] width 54 height 17
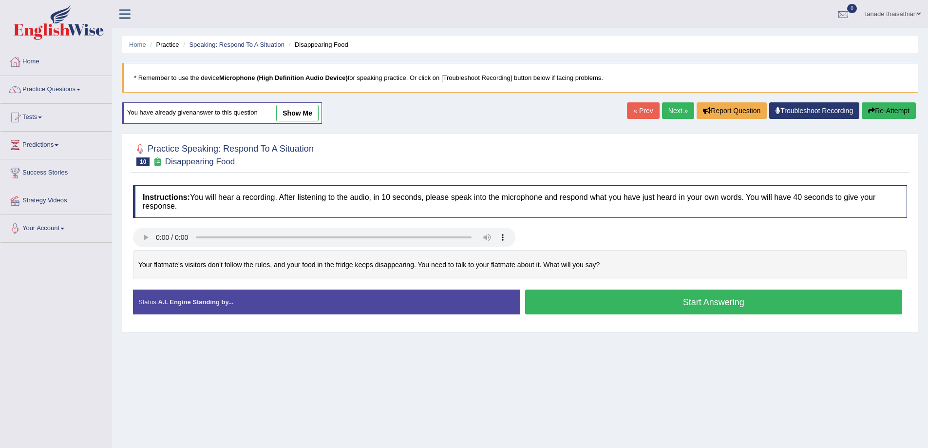
click at [712, 292] on button "Start Answering" at bounding box center [713, 301] width 377 height 25
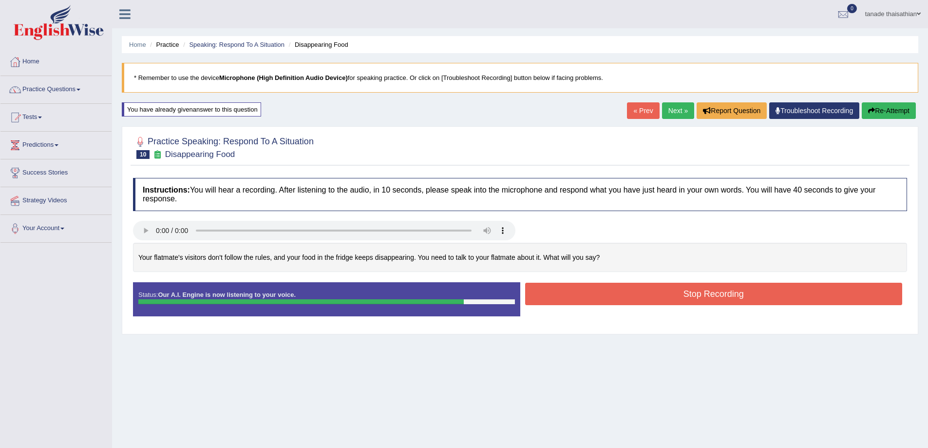
click at [674, 289] on button "Stop Recording" at bounding box center [713, 293] width 377 height 22
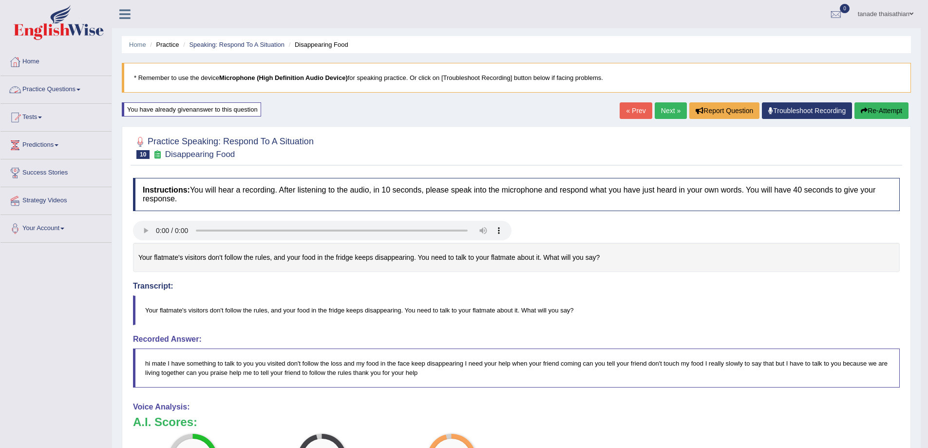
click at [56, 94] on link "Practice Questions" at bounding box center [55, 88] width 111 height 24
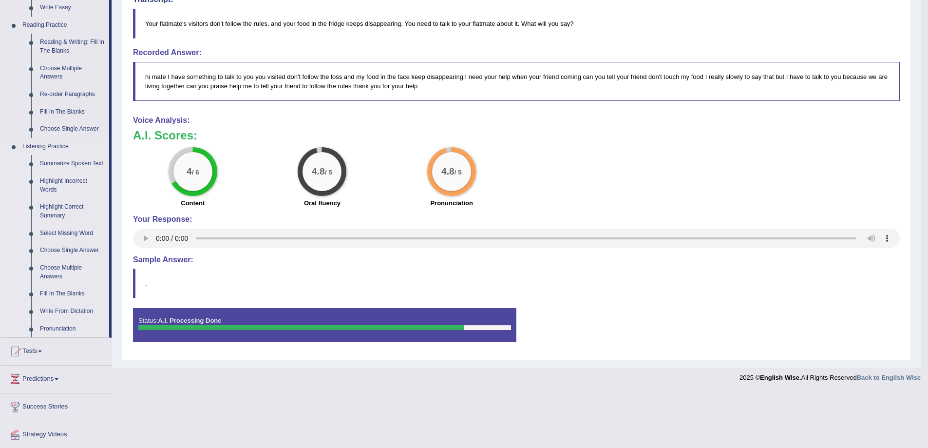
scroll to position [316, 0]
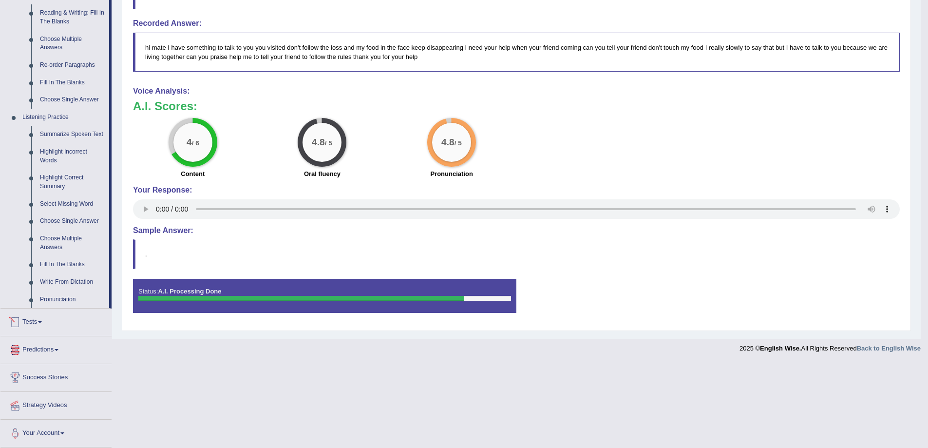
click at [45, 329] on link "Tests" at bounding box center [55, 320] width 111 height 24
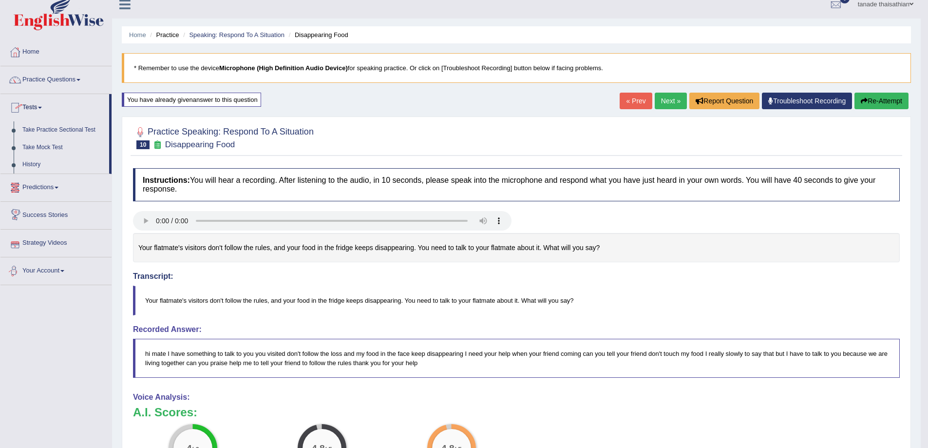
scroll to position [9, 0]
click at [52, 129] on link "Take Practice Sectional Test" at bounding box center [63, 131] width 91 height 18
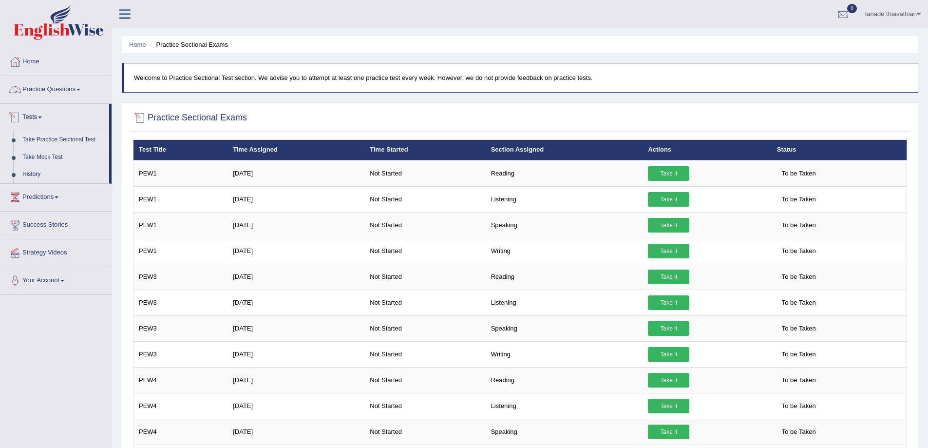
click at [66, 84] on link "Practice Questions" at bounding box center [55, 88] width 111 height 24
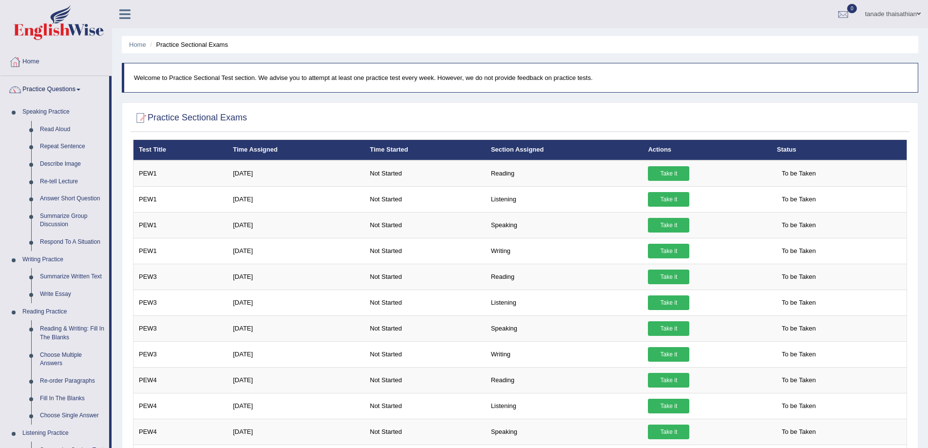
click at [899, 13] on link "tanade thaisathian" at bounding box center [893, 12] width 70 height 25
click at [847, 125] on link "Log out" at bounding box center [874, 126] width 105 height 22
